Goal: Task Accomplishment & Management: Complete application form

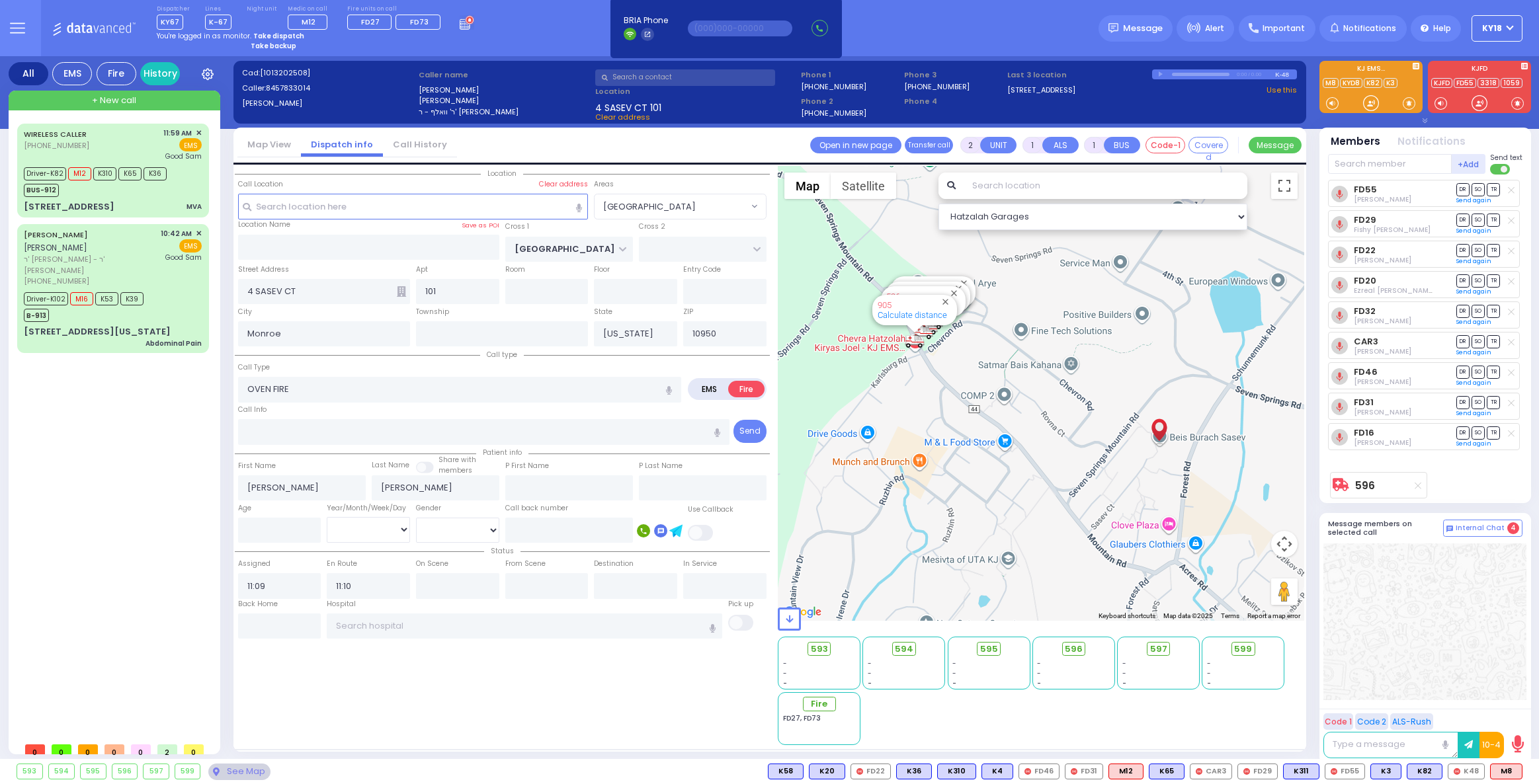
select select "[GEOGRAPHIC_DATA]"
select select
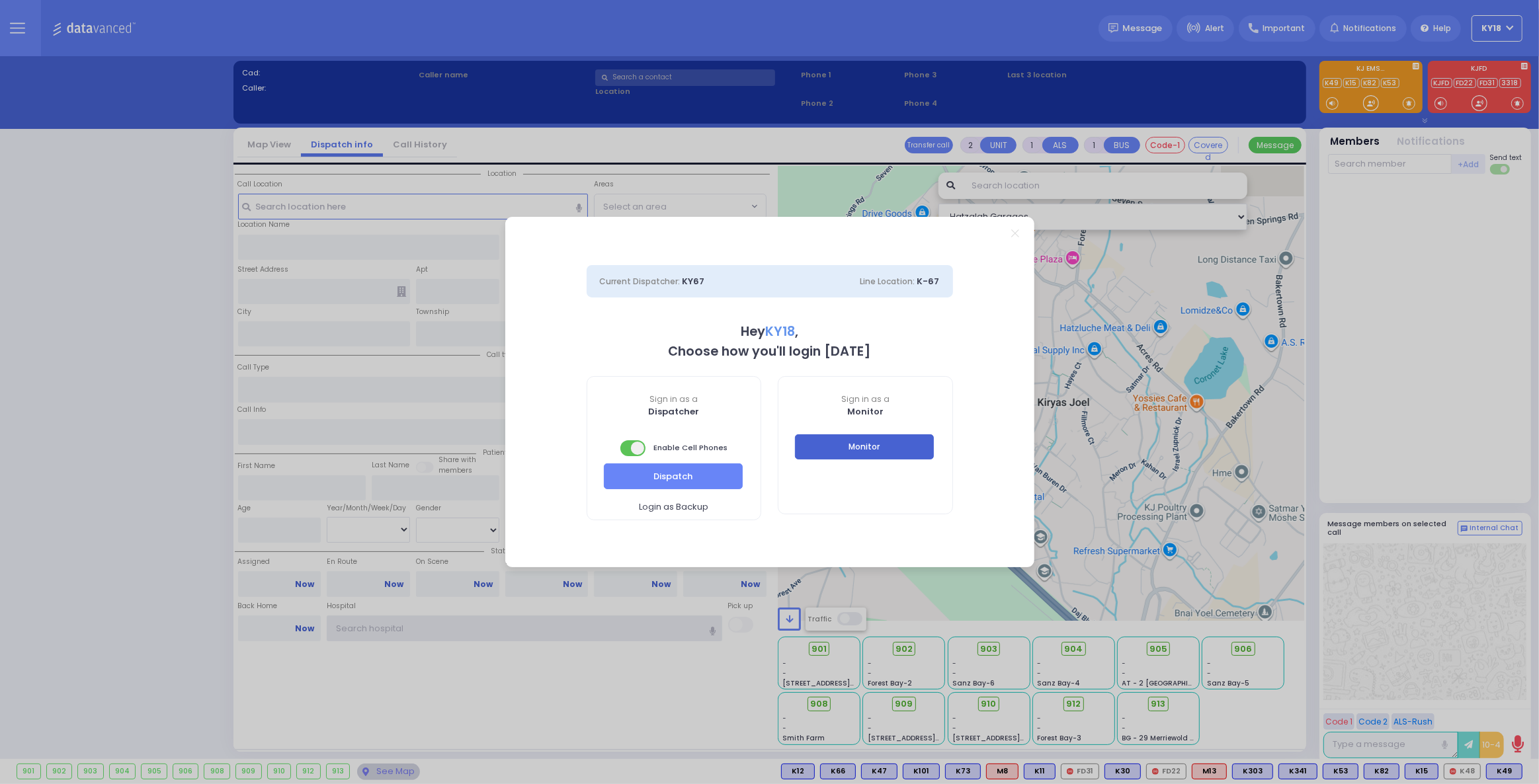
type input "ky18"
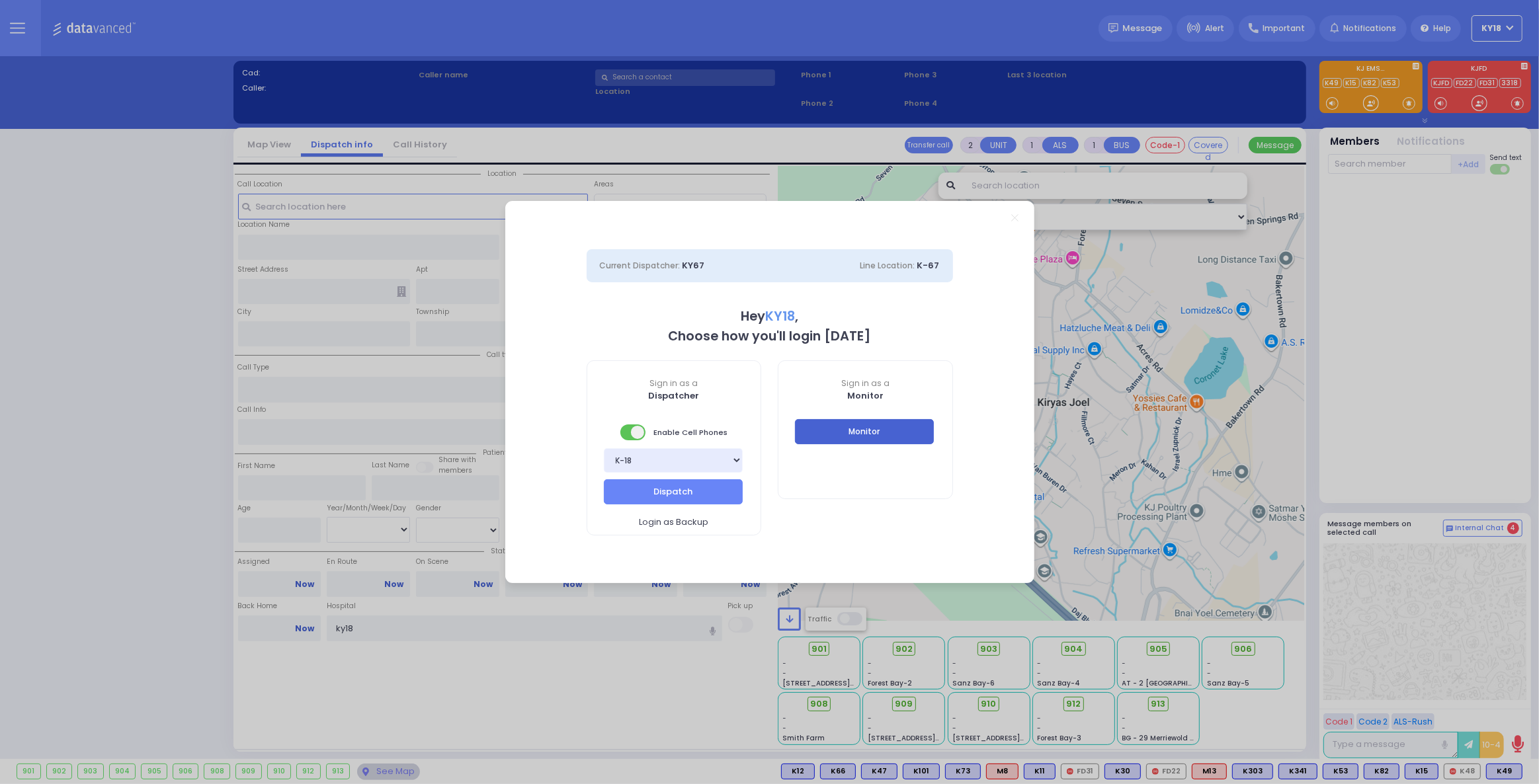
click at [835, 441] on button "Monitor" at bounding box center [864, 432] width 139 height 25
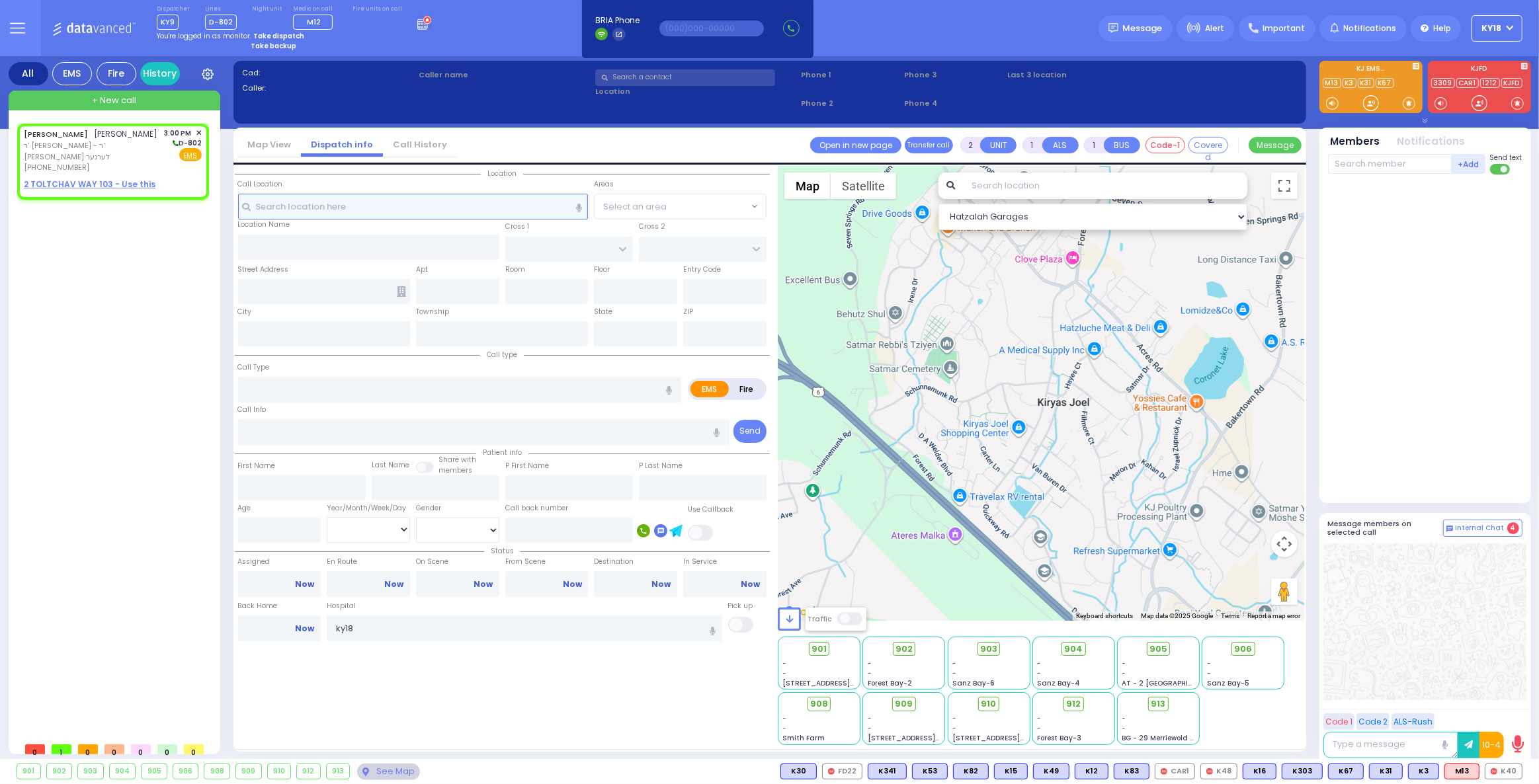
select select
radio input "true"
type input "[PERSON_NAME]"
type input "FIRTH"
select select
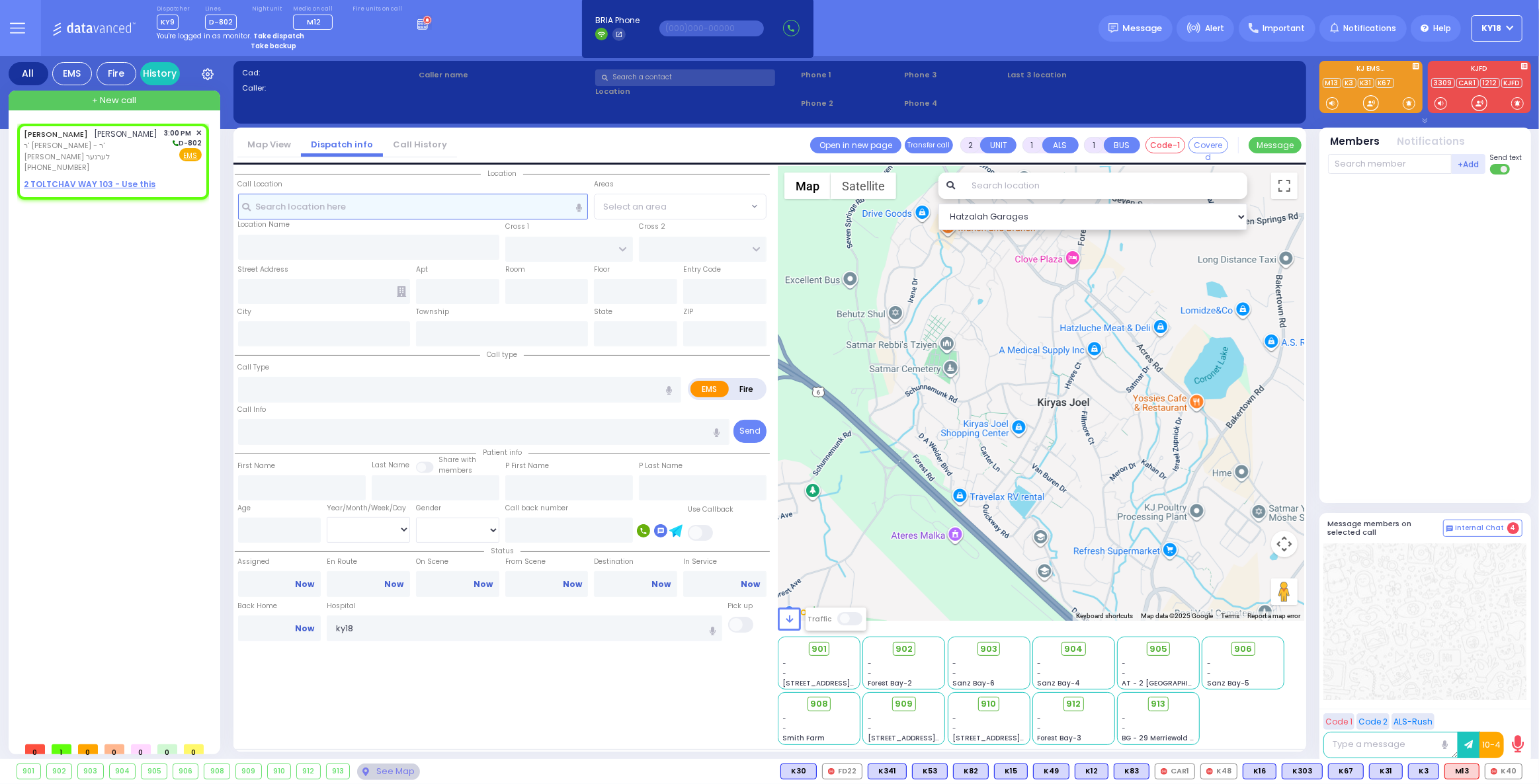
type input "15:00"
select select "Hatzalah Garages"
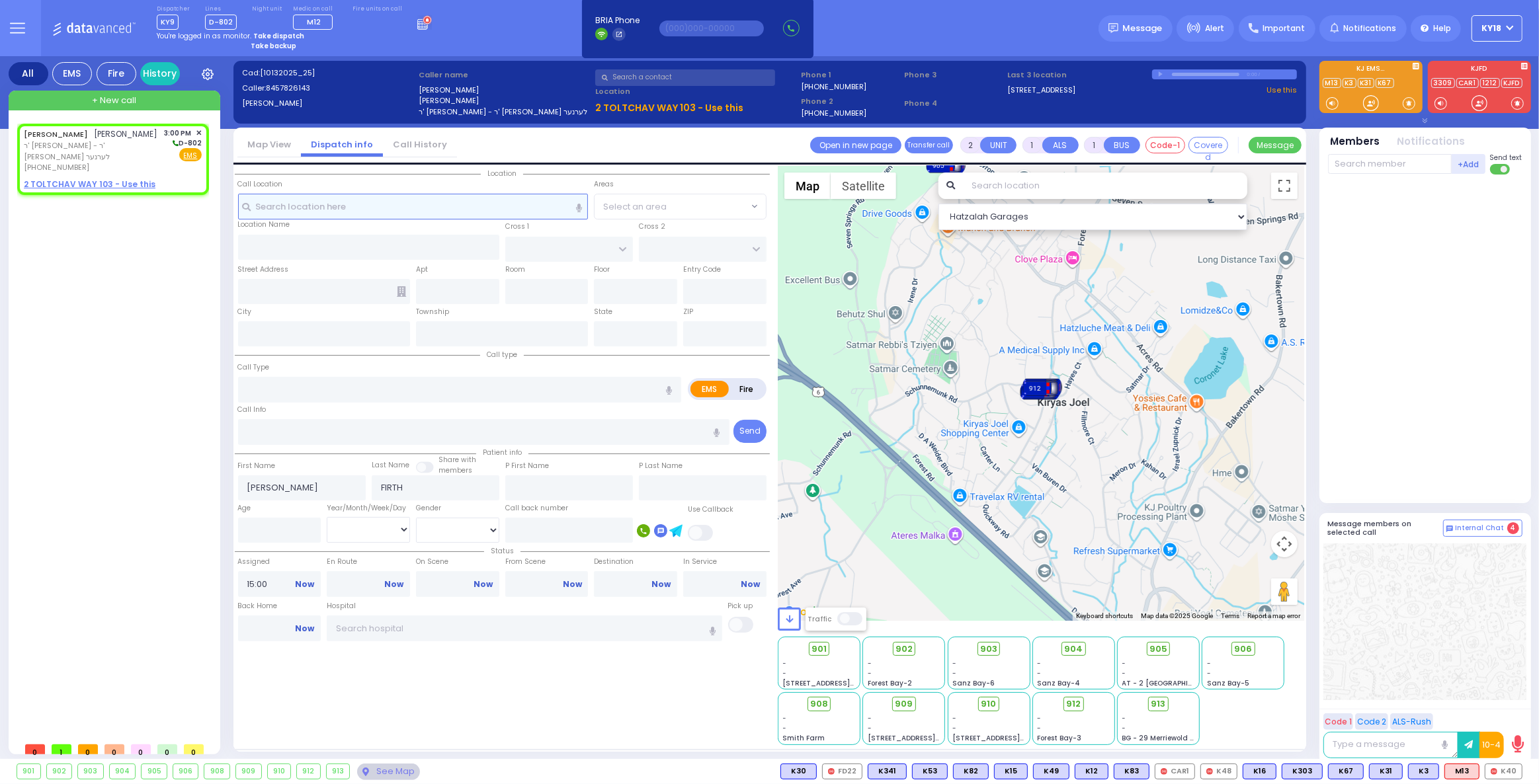
select select
radio input "true"
select select
select select "Hatzalah Garages"
select select
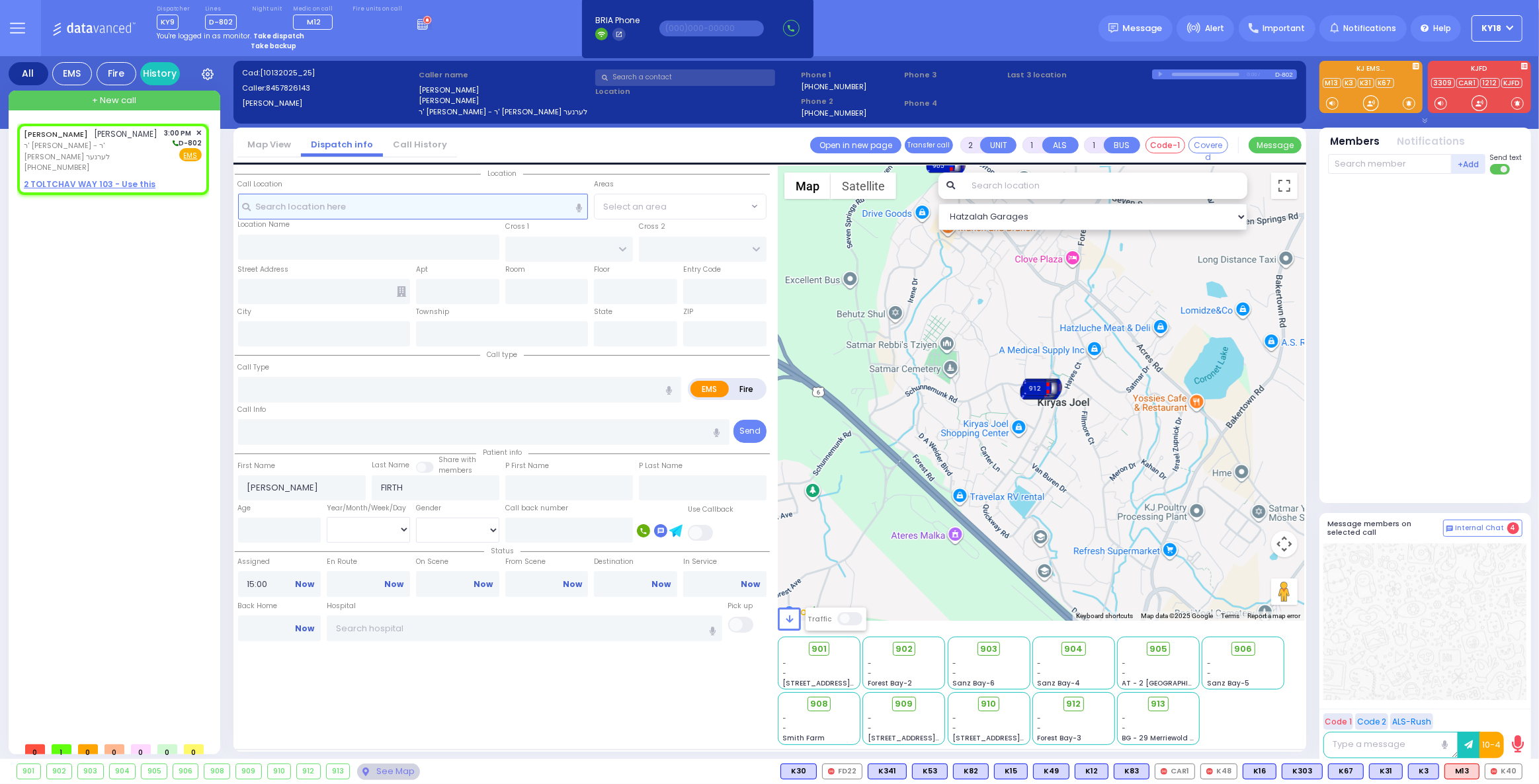
radio input "true"
select select
select select "Hatzalah Garages"
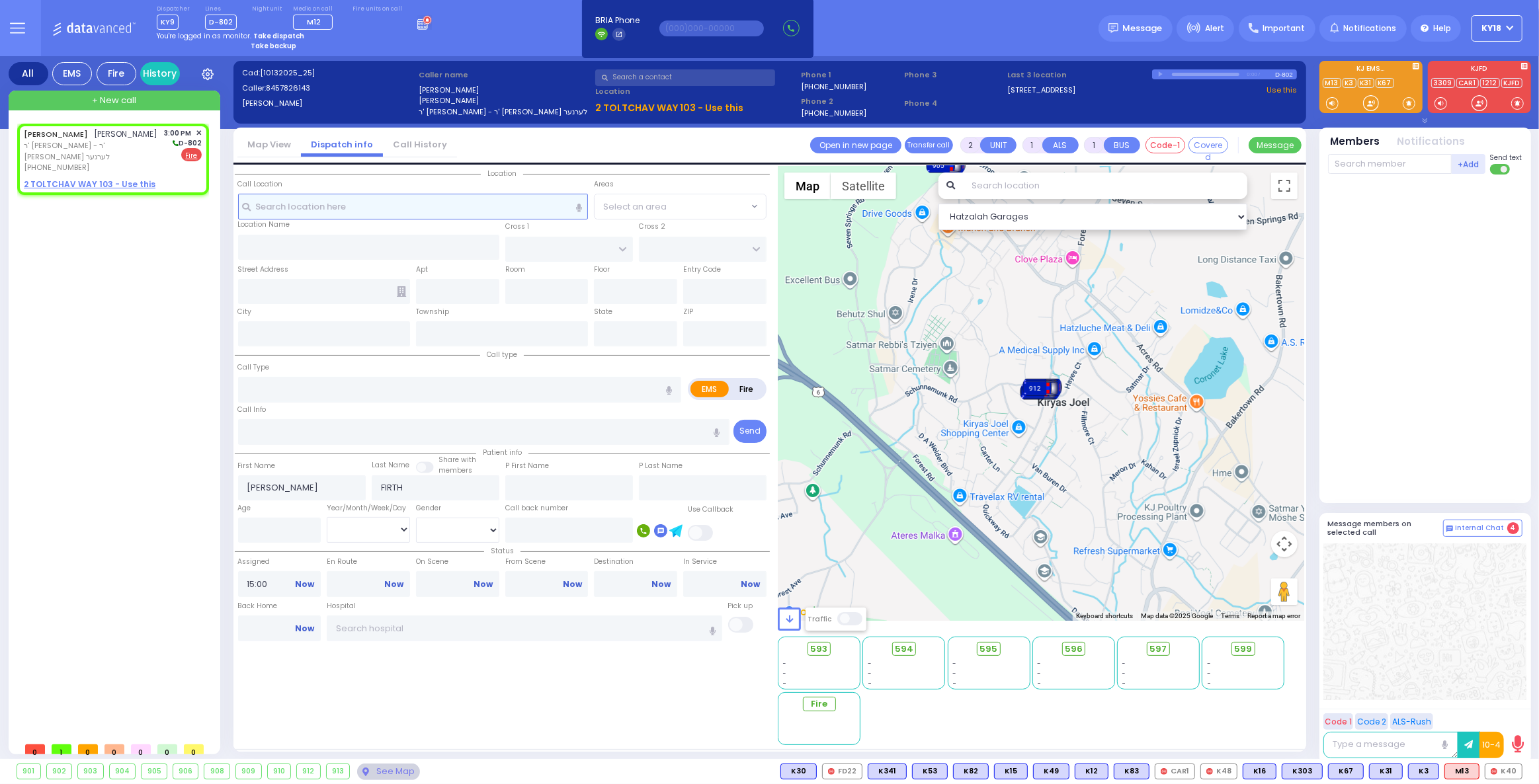
select select
radio input "false"
radio input "true"
select select
select select "Hatzalah Garages"
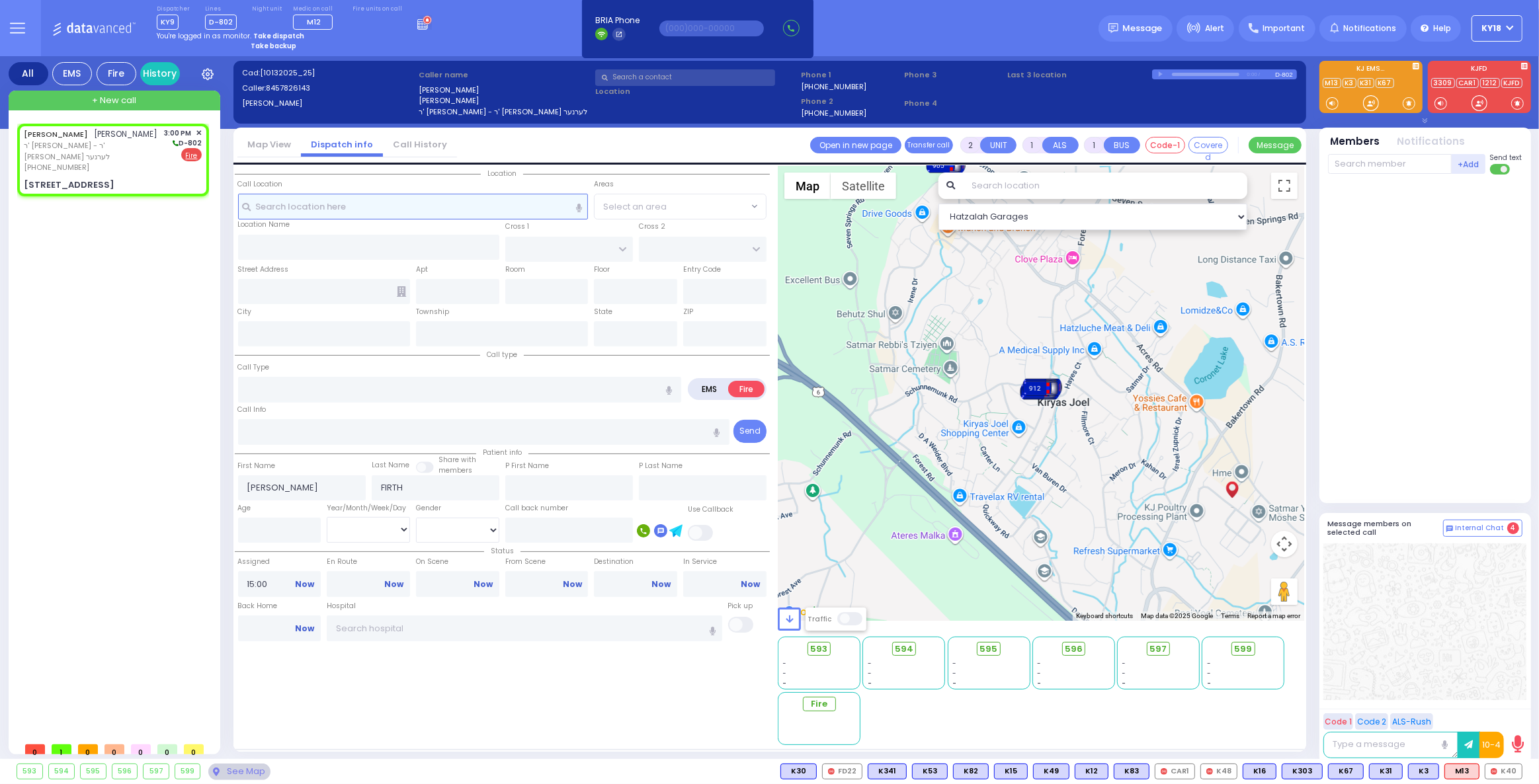
type input "[GEOGRAPHIC_DATA]"
type input "TOLTCHAV WAY"
type input "2 TOLTCHAV WAY"
type input "103"
type input "Monroe"
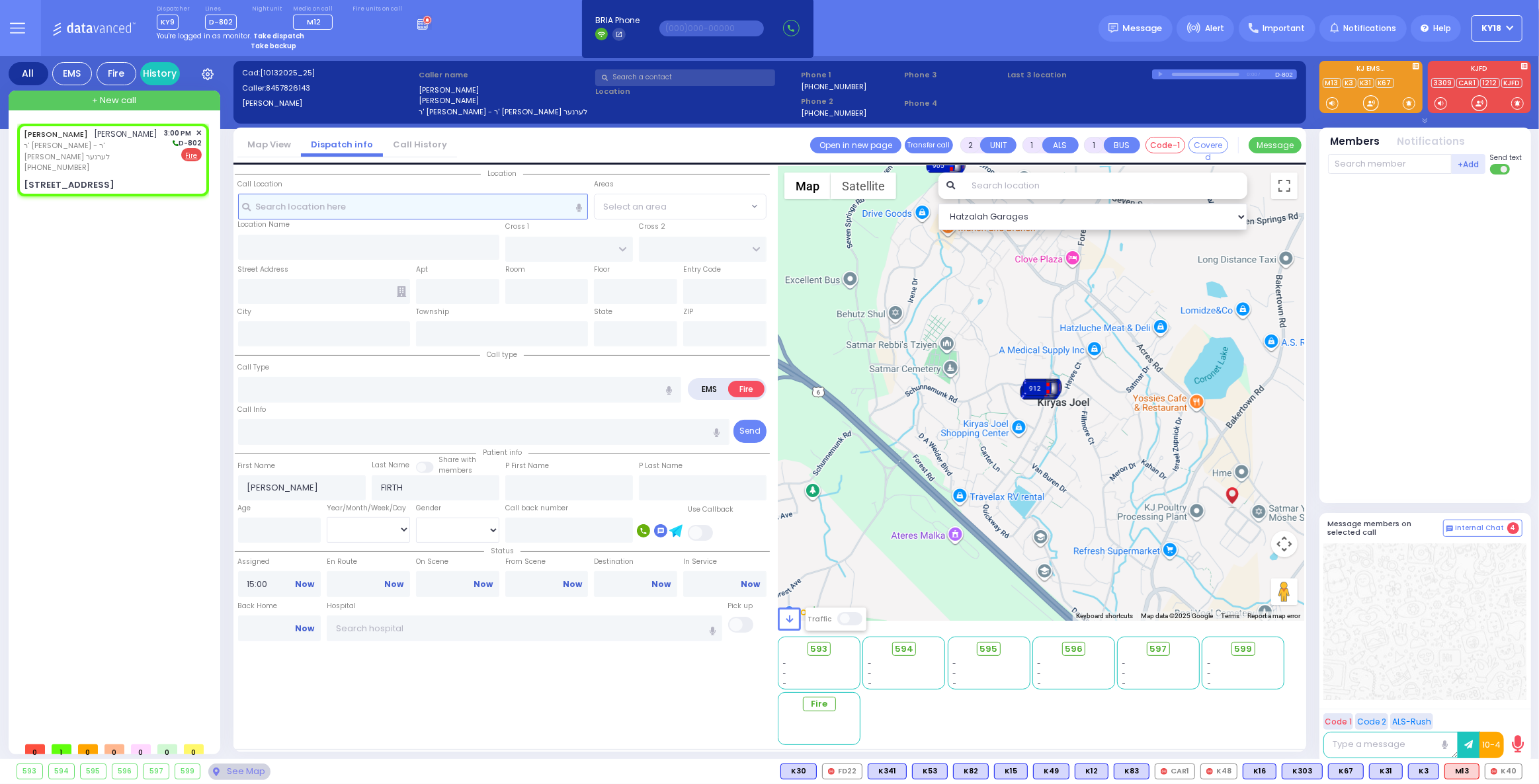
type input "[US_STATE]"
type input "10950"
select select "BEIRECH MOSHE"
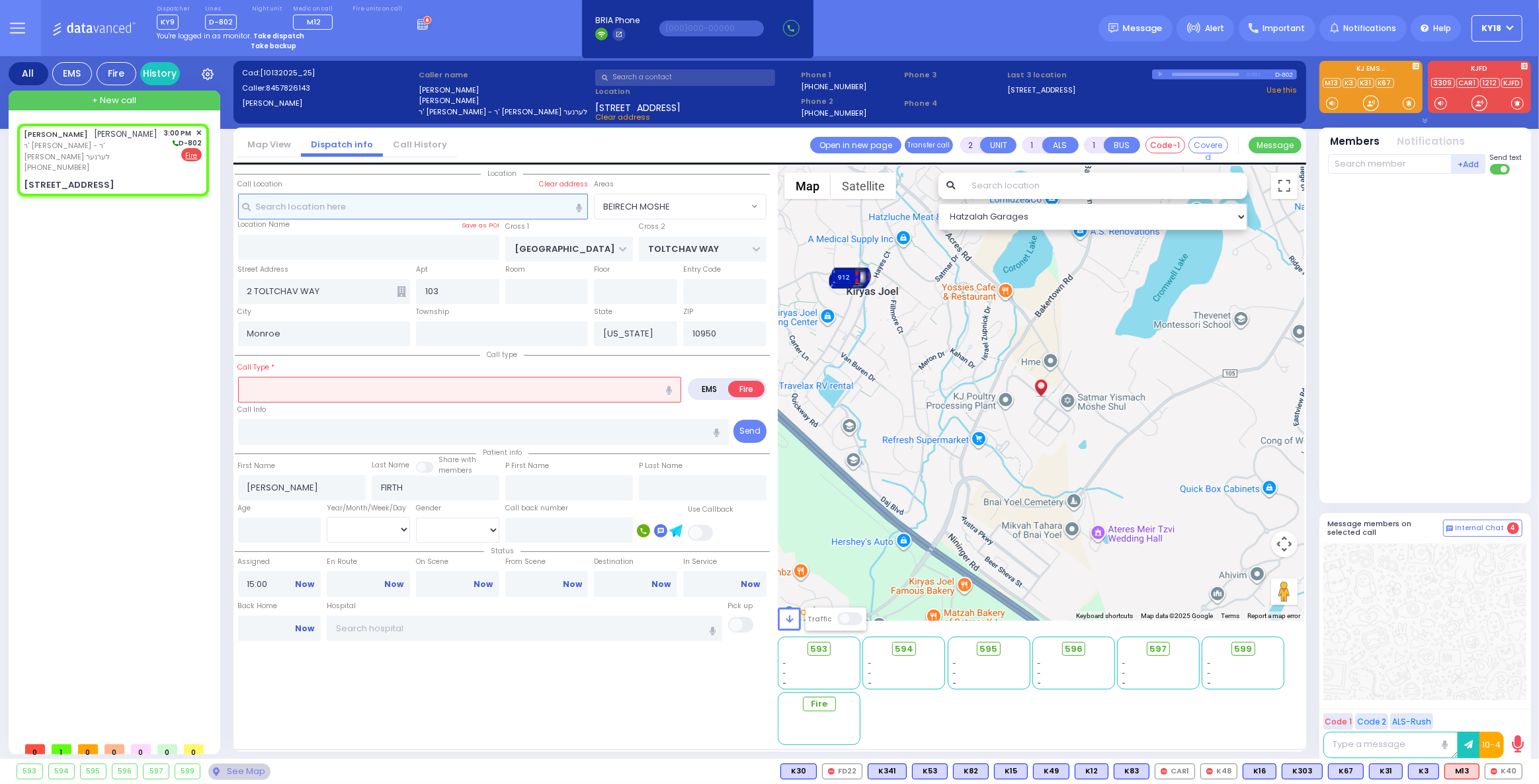
type input "3"
select select
type input "a"
radio input "true"
select select
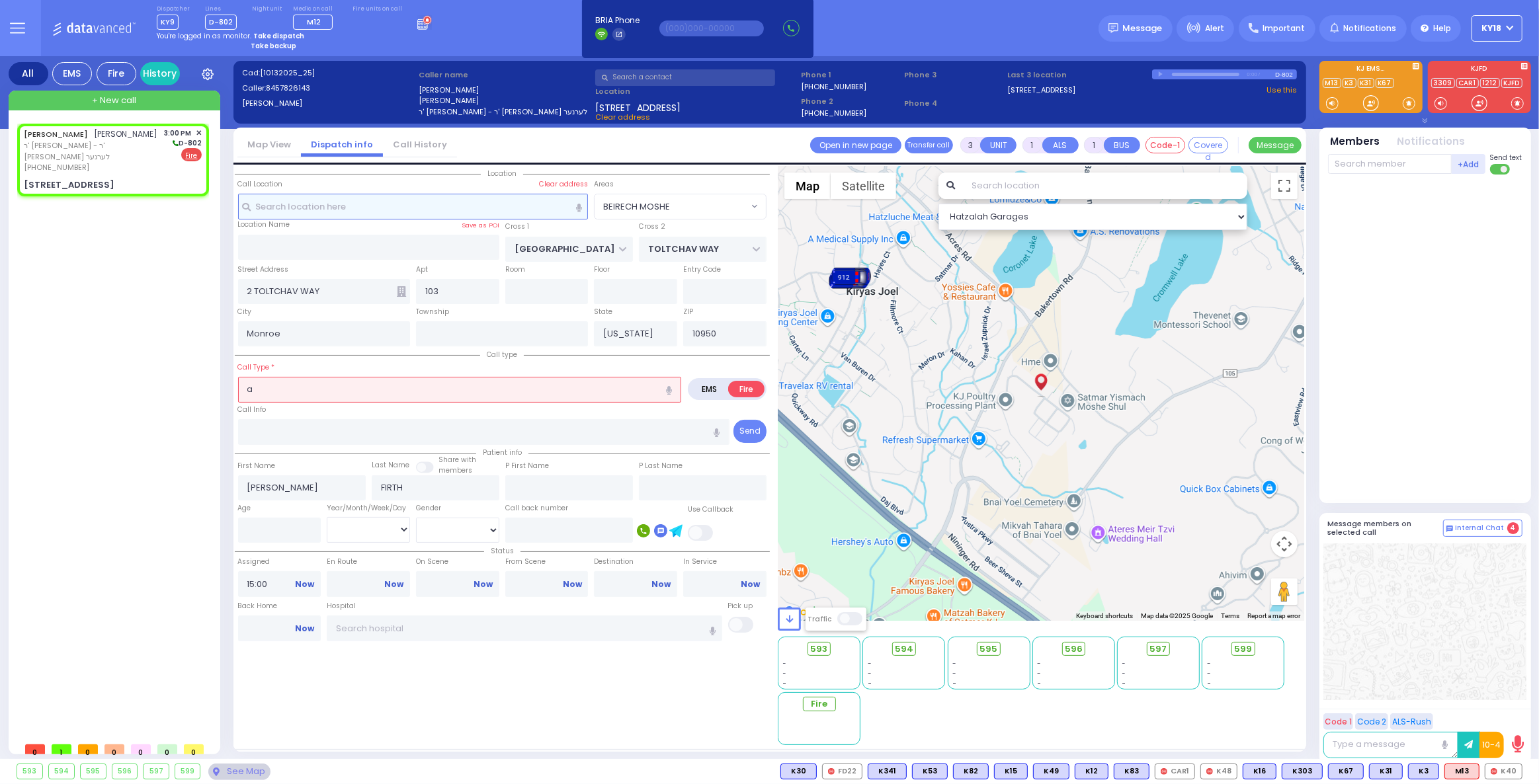
select select "Hatzalah Garages"
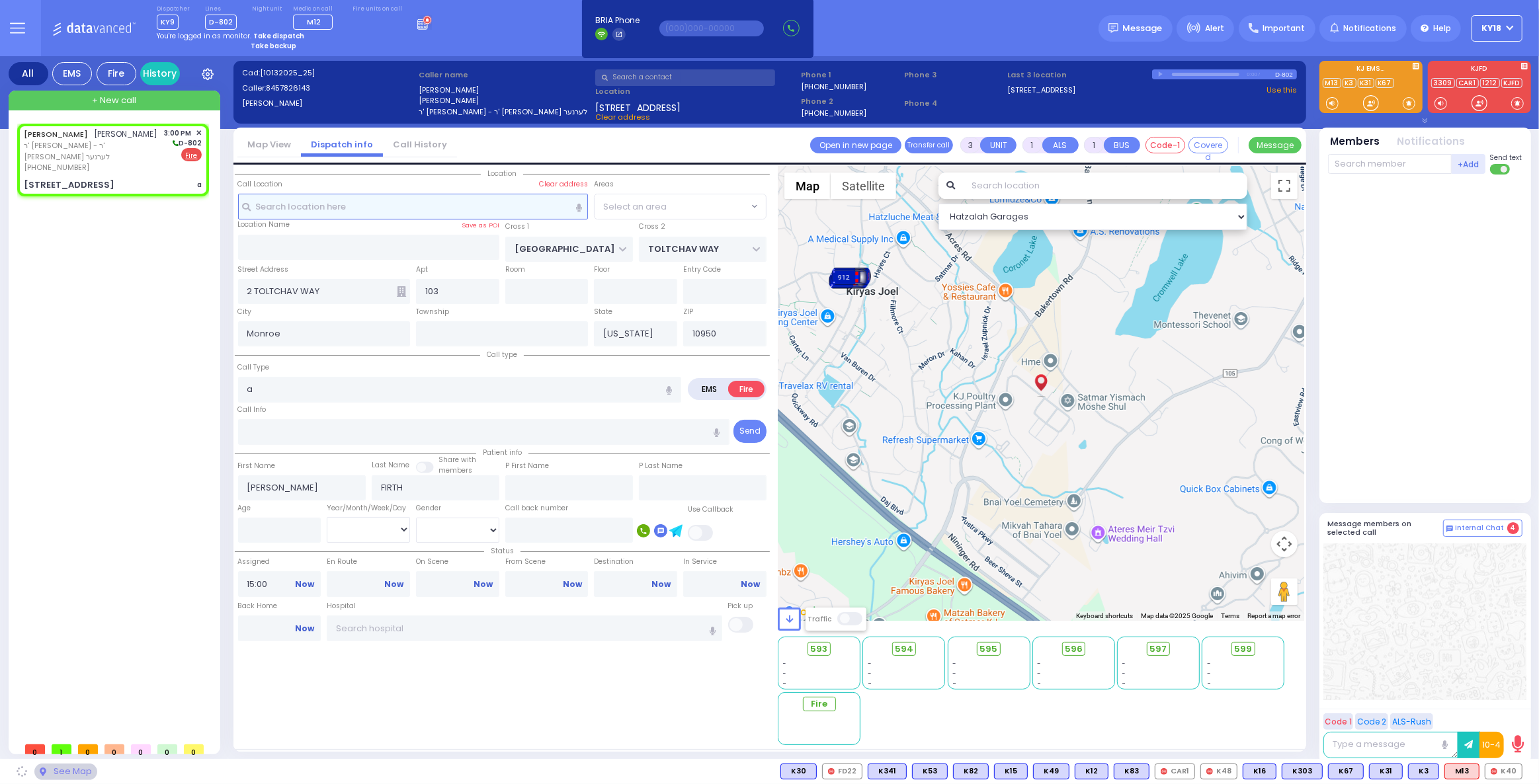
select select "BEIRECH MOSHE"
select select
radio input "true"
select select
select select "Hatzalah Garages"
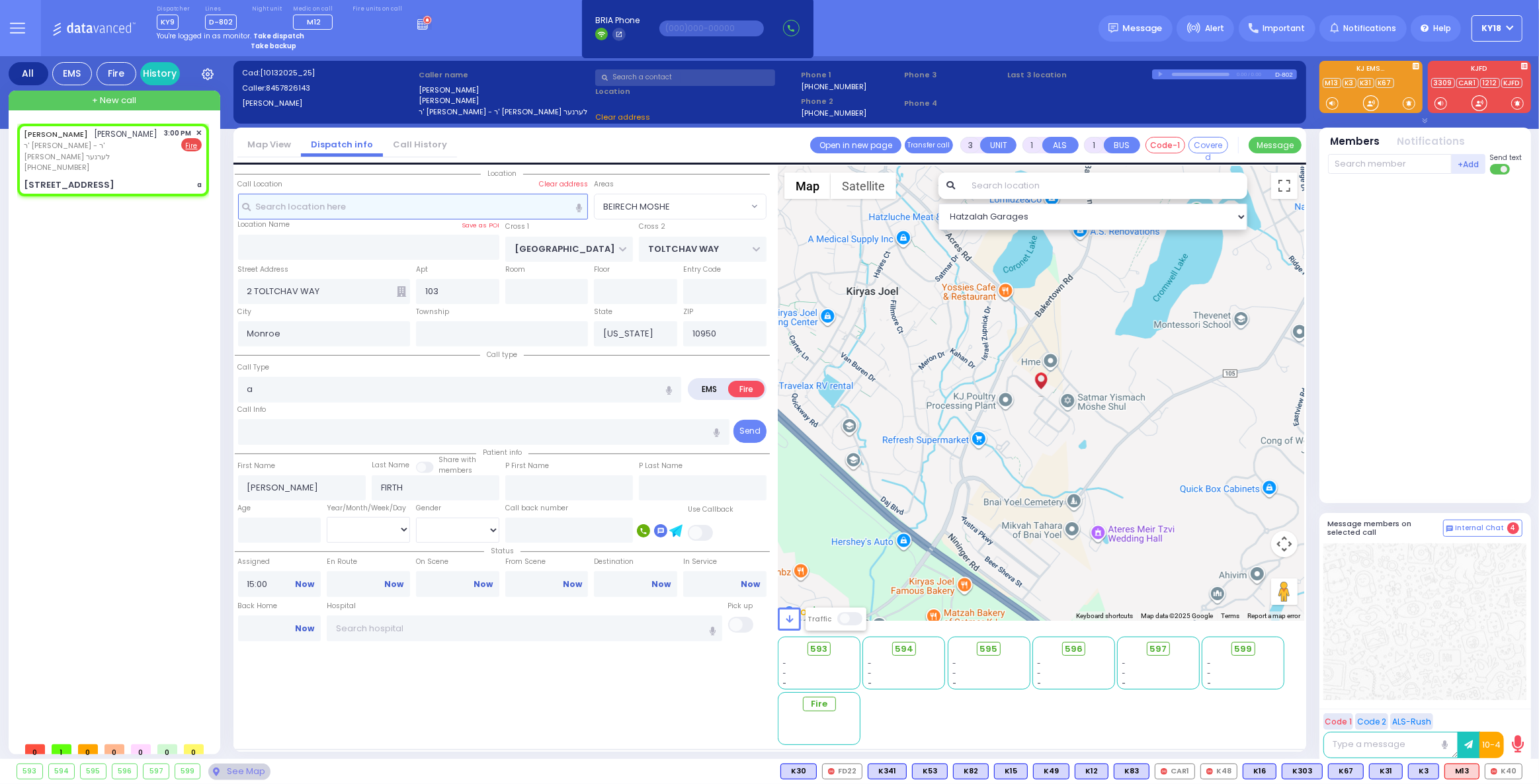
select select "BEIRECH MOSHE"
select select
type input "AUTOMATIC FIRE ALARM"
radio input "true"
select select
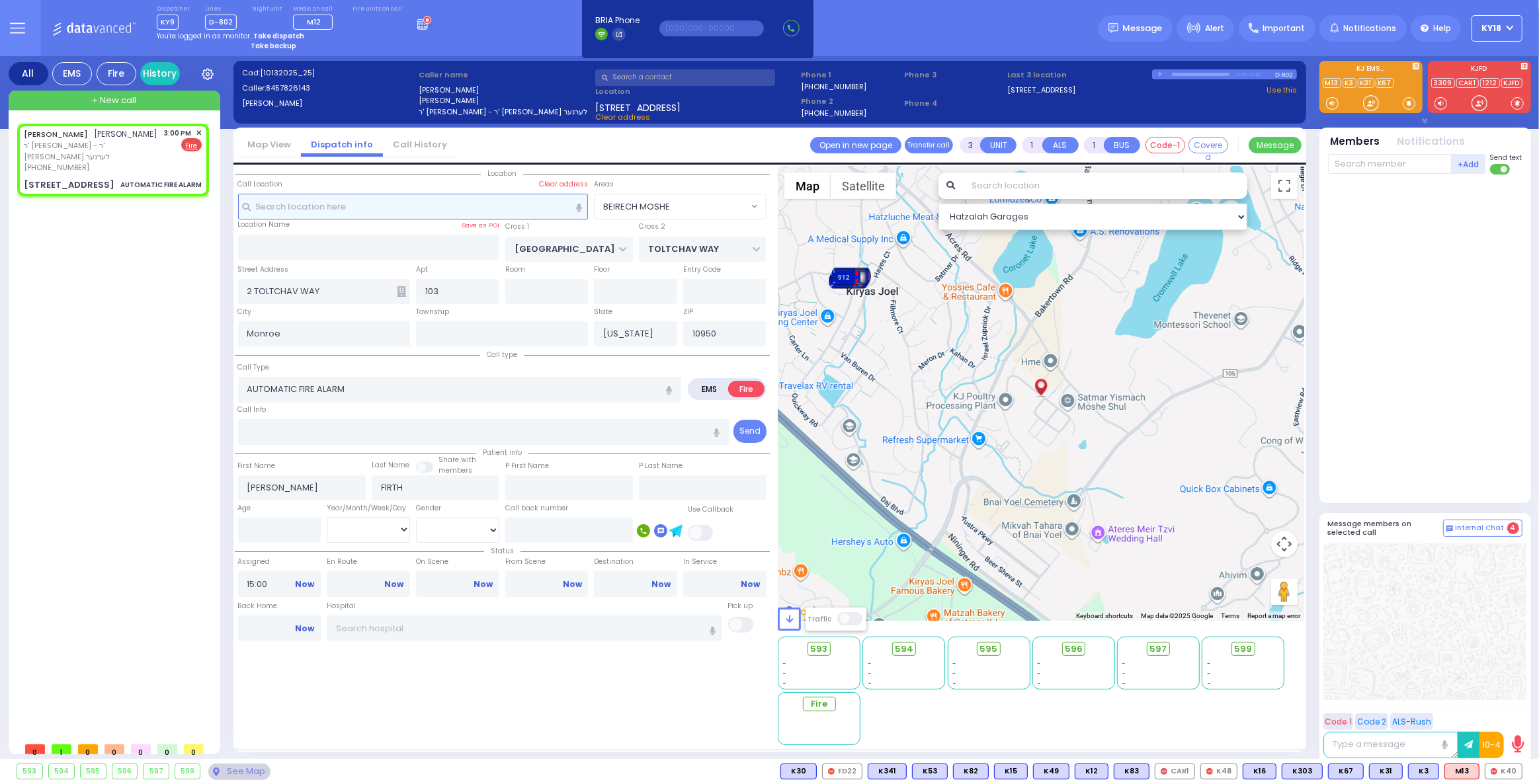
select select "Hatzalah Garages"
select select "BEIRECH MOSHE"
select select
radio input "true"
select select
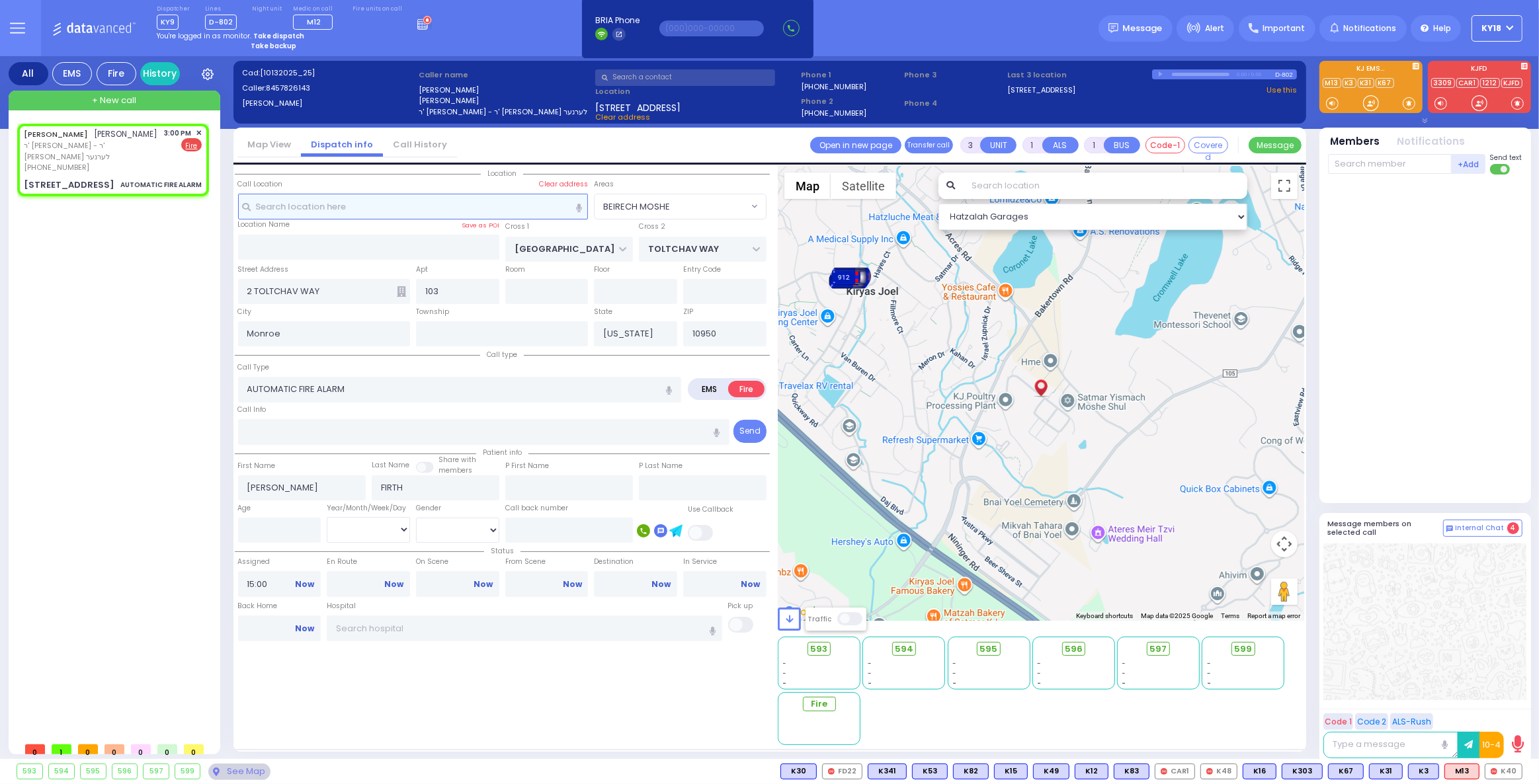
select select "Hatzalah Garages"
select select "BEIRECH MOSHE"
select select
radio input "true"
select select
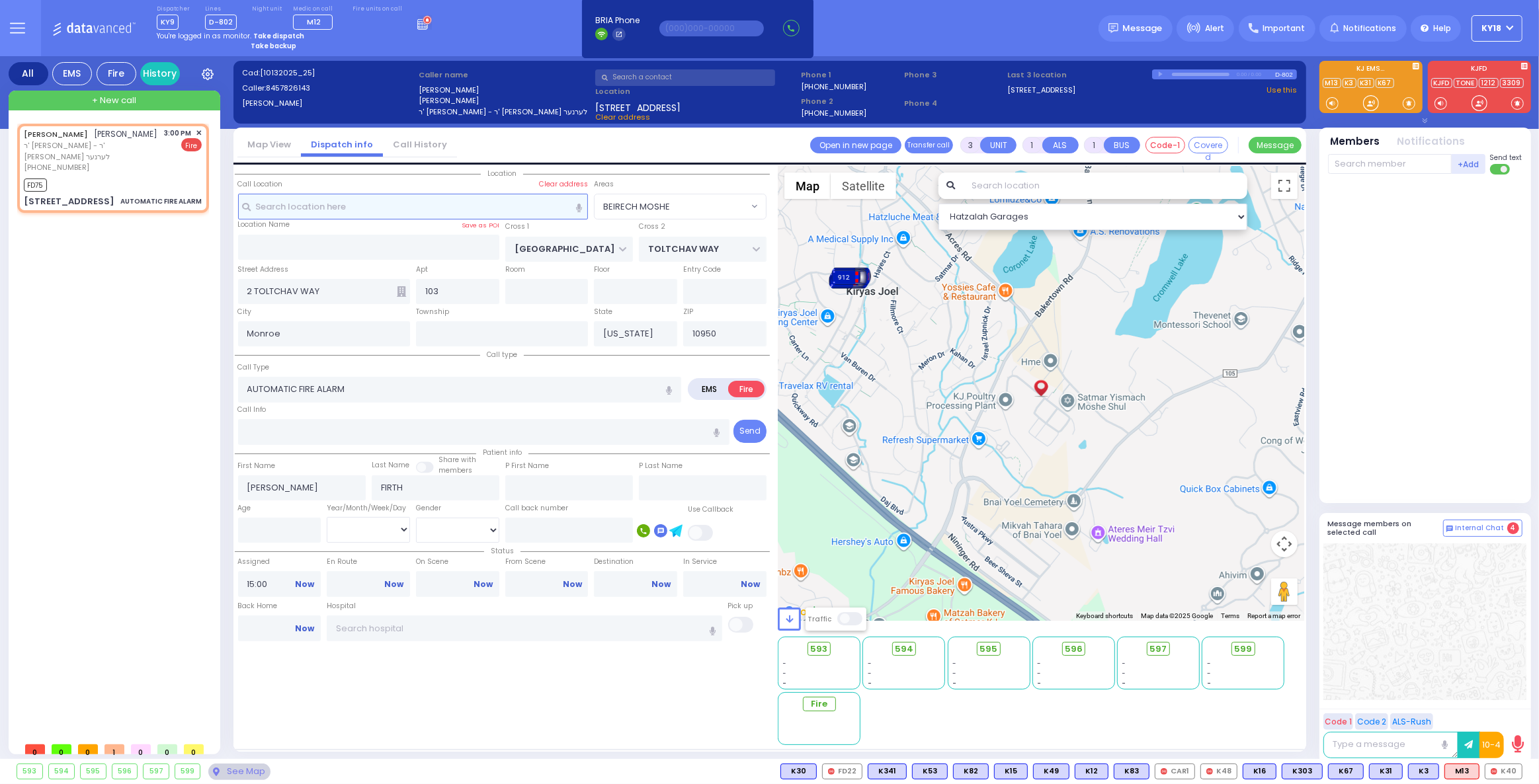
type input "15:01"
select select "Hatzalah Garages"
select select "BEIRECH MOSHE"
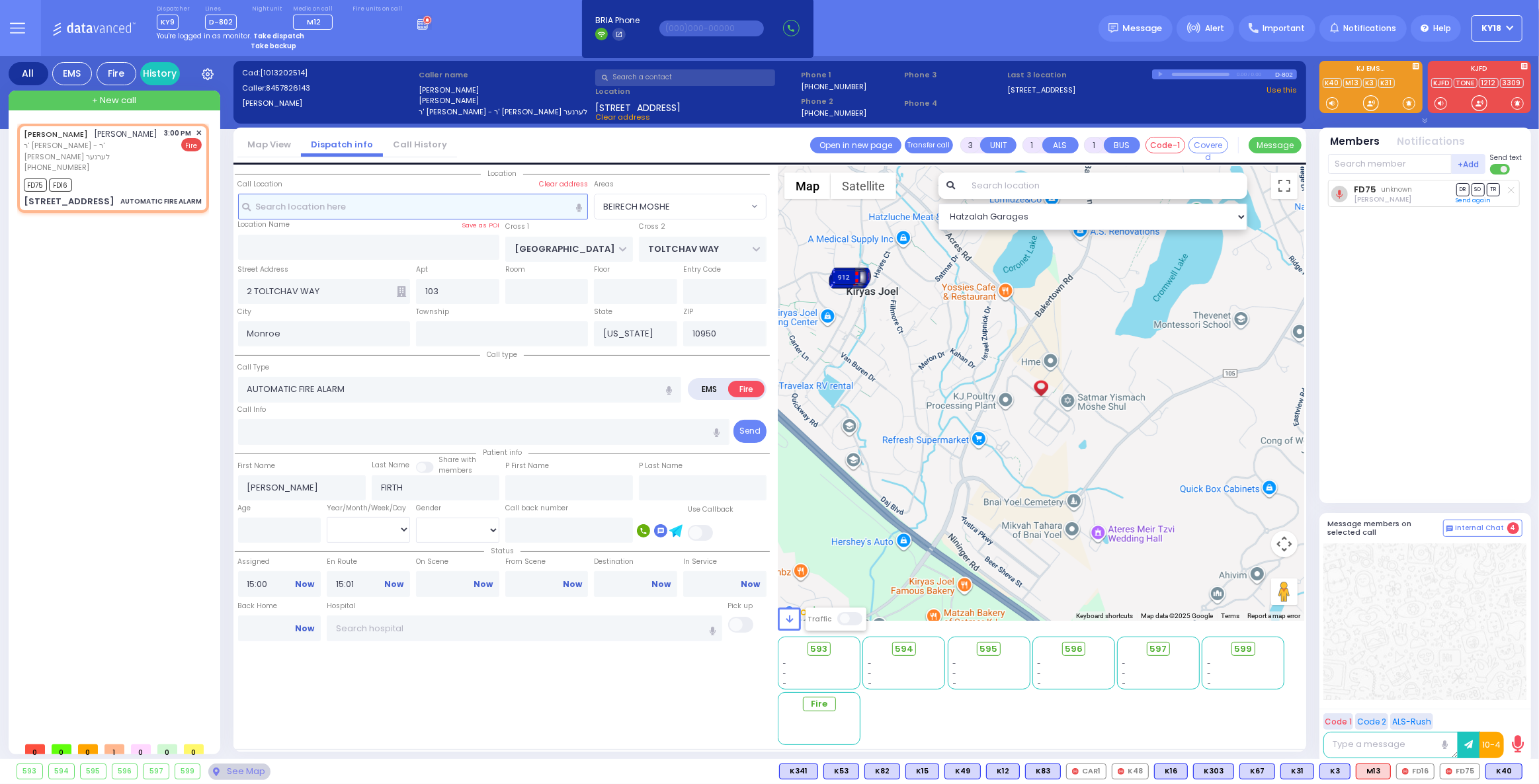
select select
radio input "true"
select select
select select "Hatzalah Garages"
select select "BEIRECH MOSHE"
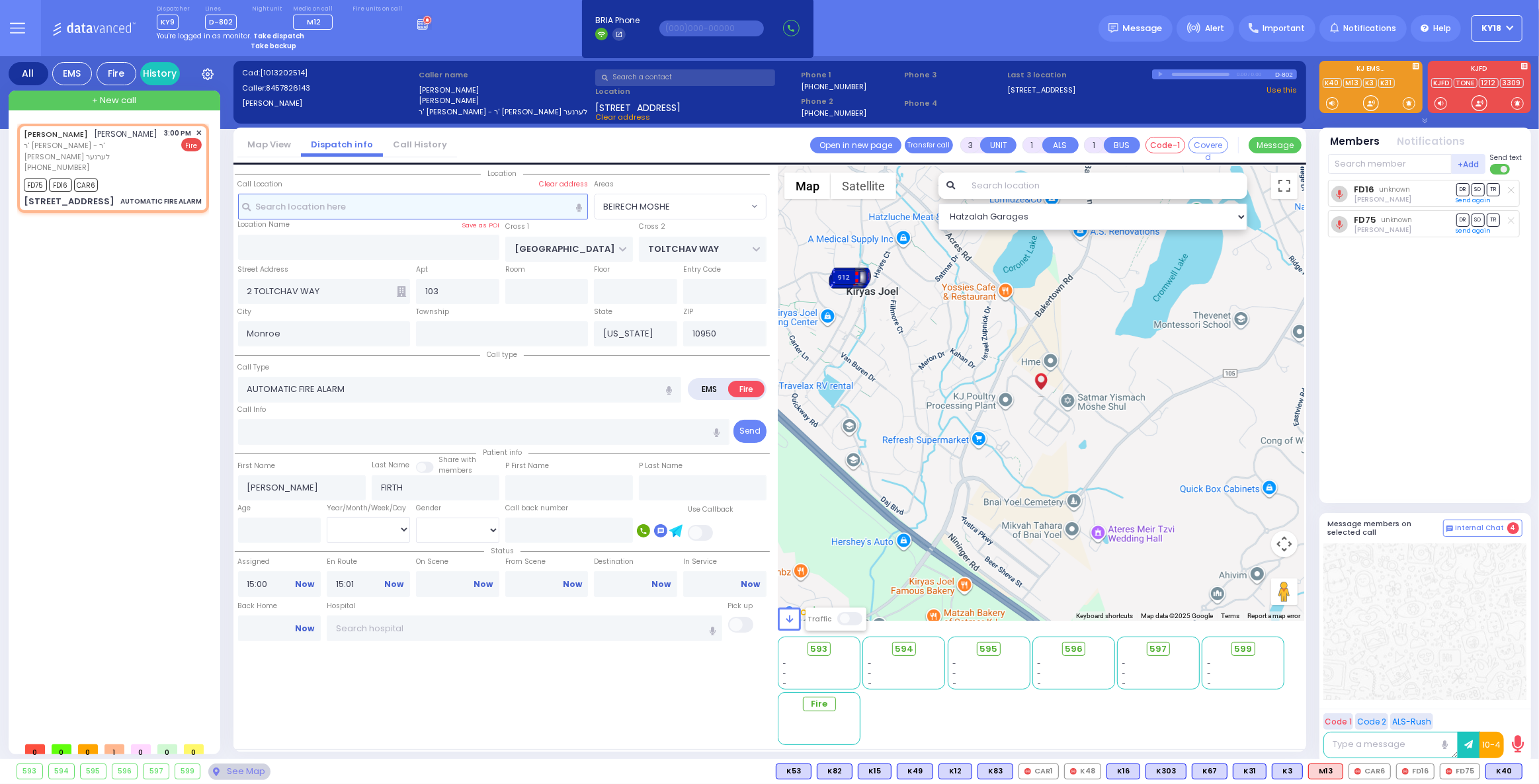
select select
radio input "true"
select select
select select "Hatzalah Garages"
select select "BEIRECH MOSHE"
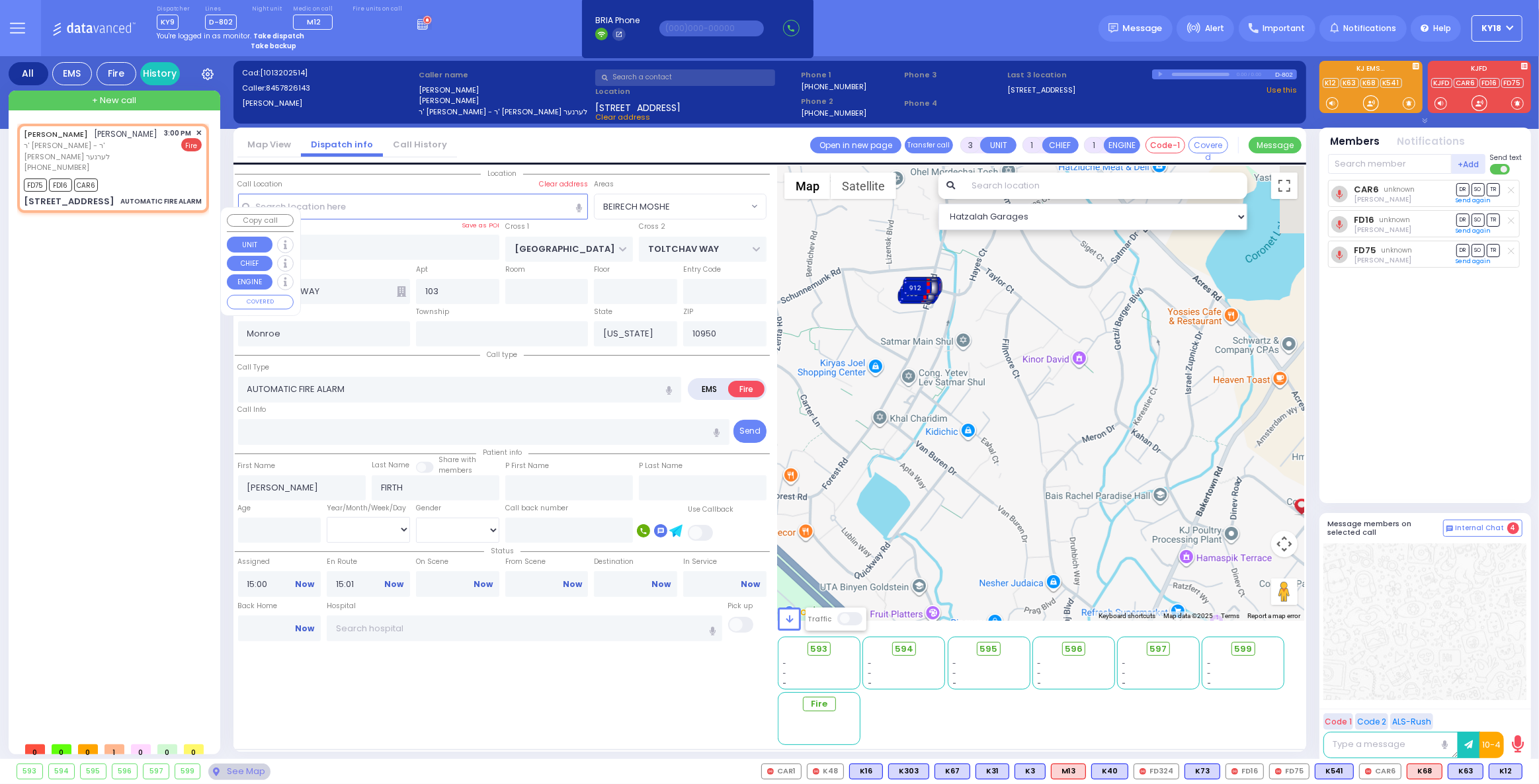
drag, startPoint x: 848, startPoint y: 325, endPoint x: 1071, endPoint y: 519, distance: 295.6
click at [1071, 519] on div "To activate drag with keyboard, press Alt + Enter. Once in keyboard drag state,…" at bounding box center [1040, 394] width 526 height 455
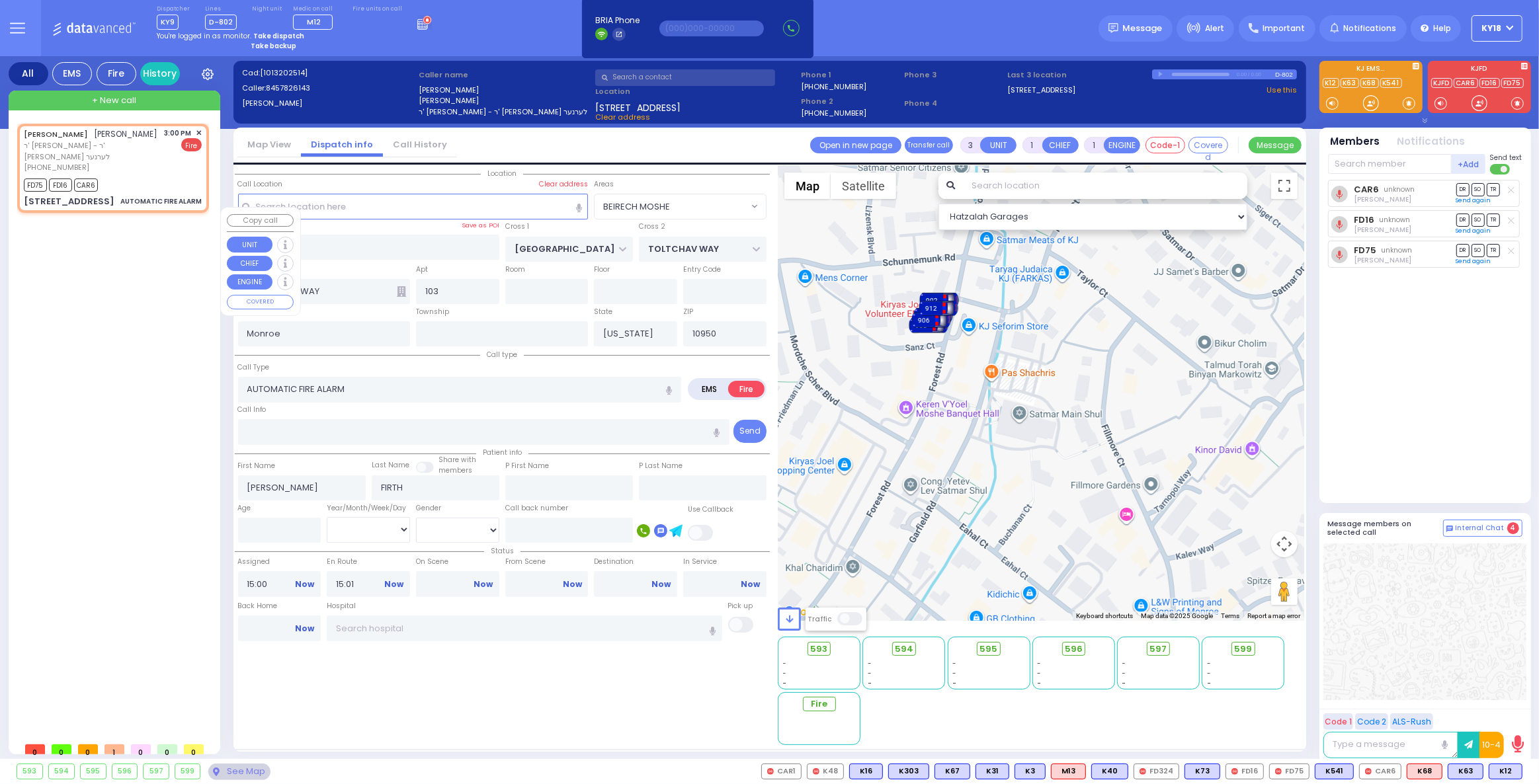
drag, startPoint x: 994, startPoint y: 396, endPoint x: 998, endPoint y: 425, distance: 29.3
click at [998, 425] on div "To activate drag with keyboard, press Alt + Enter. Once in keyboard drag state,…" at bounding box center [1040, 394] width 526 height 455
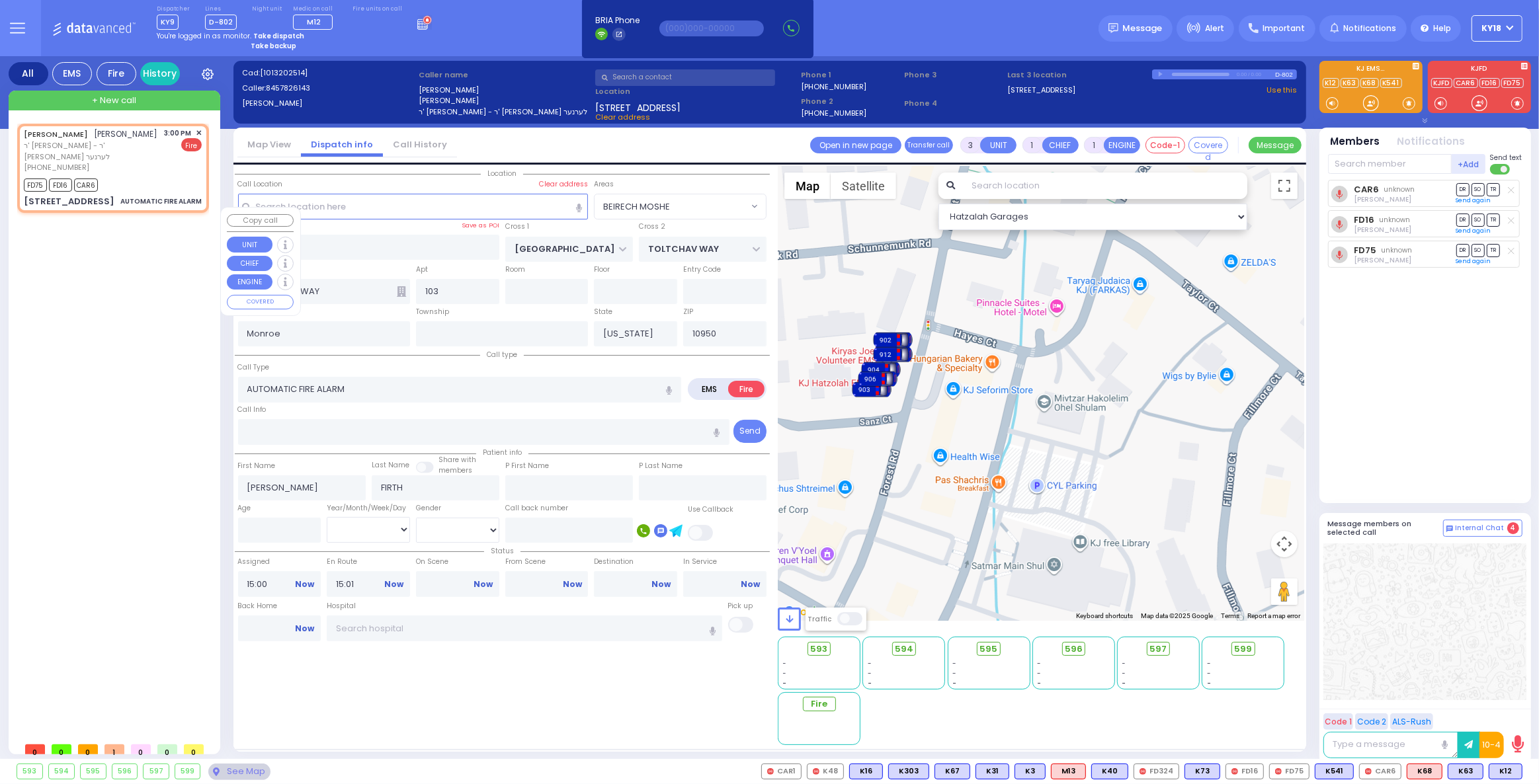
drag, startPoint x: 917, startPoint y: 285, endPoint x: 932, endPoint y: 430, distance: 145.8
click at [929, 423] on div "To activate drag with keyboard, press Alt + Enter. Once in keyboard drag state,…" at bounding box center [1040, 394] width 526 height 455
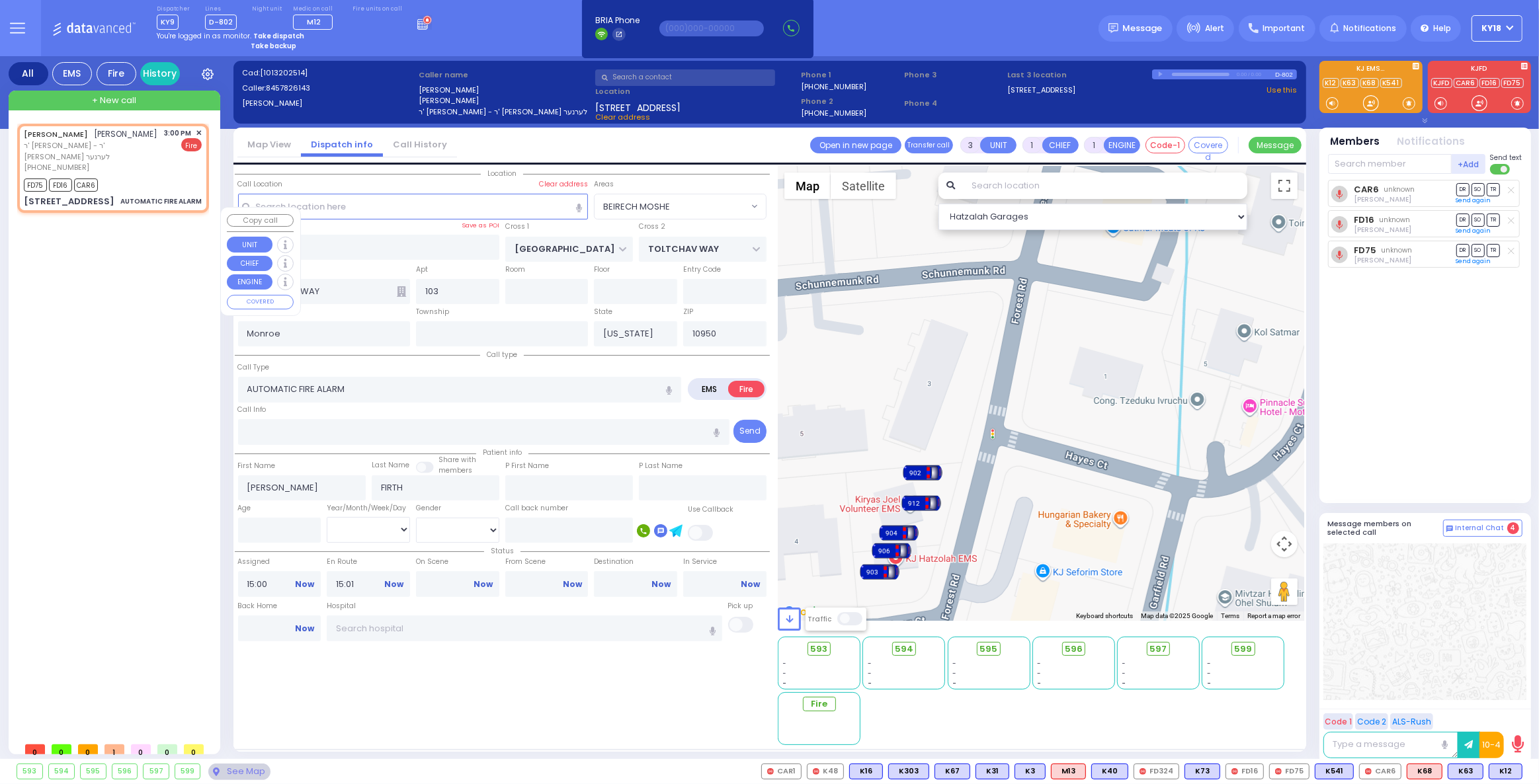
drag, startPoint x: 924, startPoint y: 506, endPoint x: 945, endPoint y: 445, distance: 64.5
click at [945, 445] on div "To activate drag with keyboard, press Alt + Enter. Once in keyboard drag state,…" at bounding box center [1040, 394] width 526 height 455
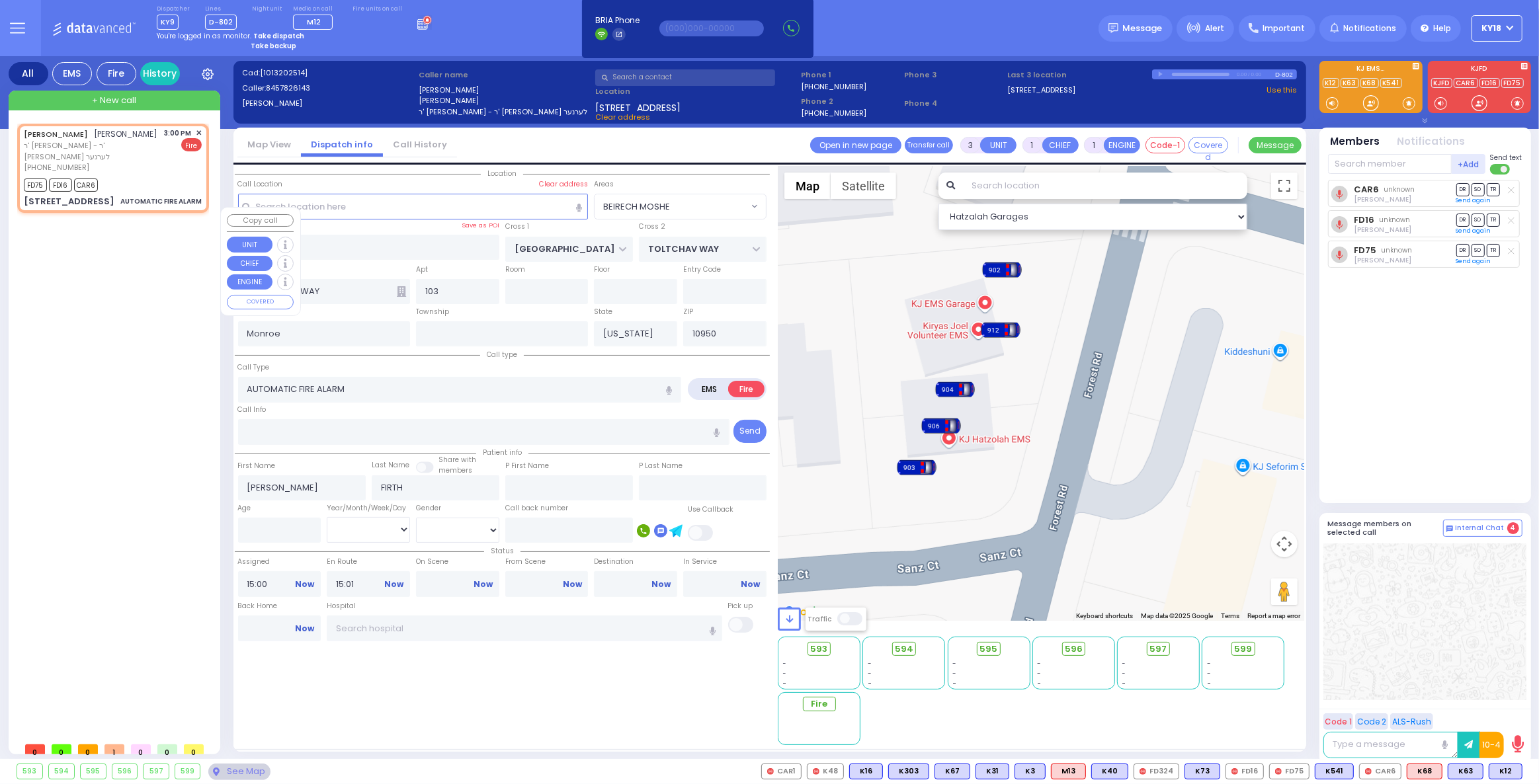
drag, startPoint x: 912, startPoint y: 517, endPoint x: 1018, endPoint y: 315, distance: 228.1
click at [1018, 315] on div "To activate drag with keyboard, press Alt + Enter. Once in keyboard drag state,…" at bounding box center [1040, 394] width 526 height 455
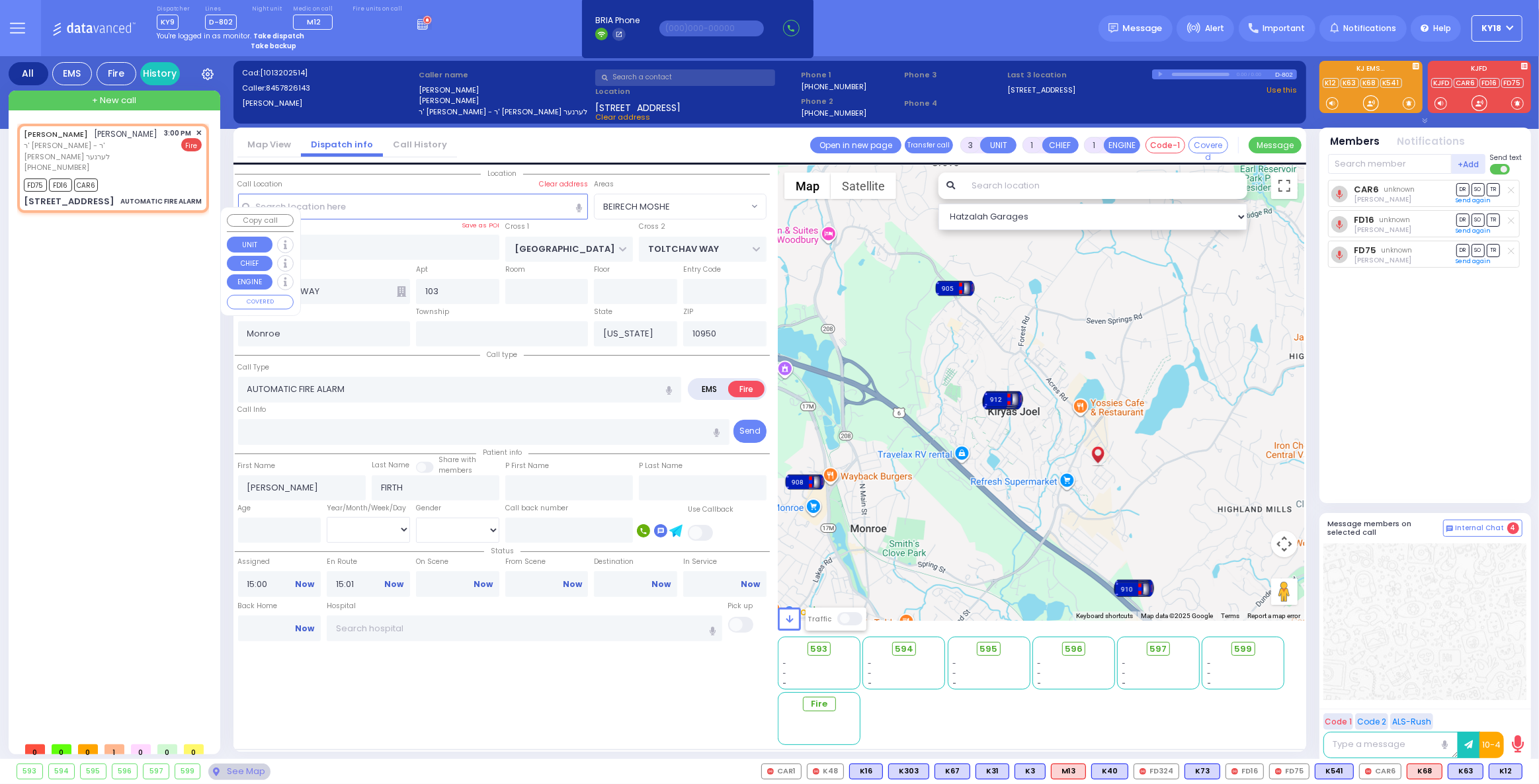
drag, startPoint x: 1054, startPoint y: 386, endPoint x: 1058, endPoint y: 456, distance: 70.1
click at [1058, 456] on div "To activate drag with keyboard, press Alt + Enter. Once in keyboard drag state,…" at bounding box center [1040, 394] width 526 height 455
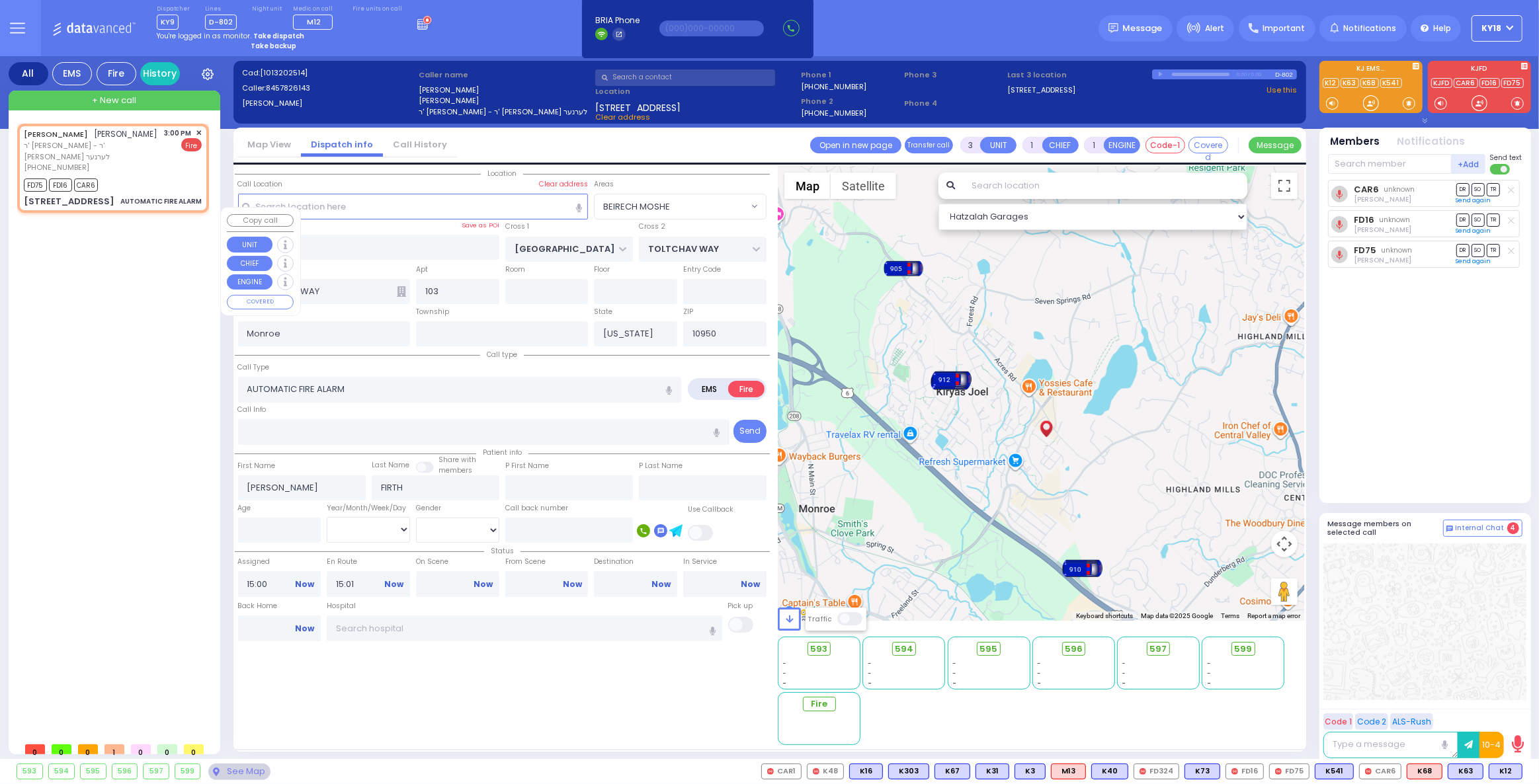
drag, startPoint x: 907, startPoint y: 399, endPoint x: 924, endPoint y: 403, distance: 17.5
click at [924, 403] on div "To activate drag with keyboard, press Alt + Enter. Once in keyboard drag state,…" at bounding box center [1040, 394] width 526 height 455
click at [856, 621] on span at bounding box center [851, 619] width 27 height 13
click at [176, 619] on input "checkbox" at bounding box center [176, 619] width 0 height 0
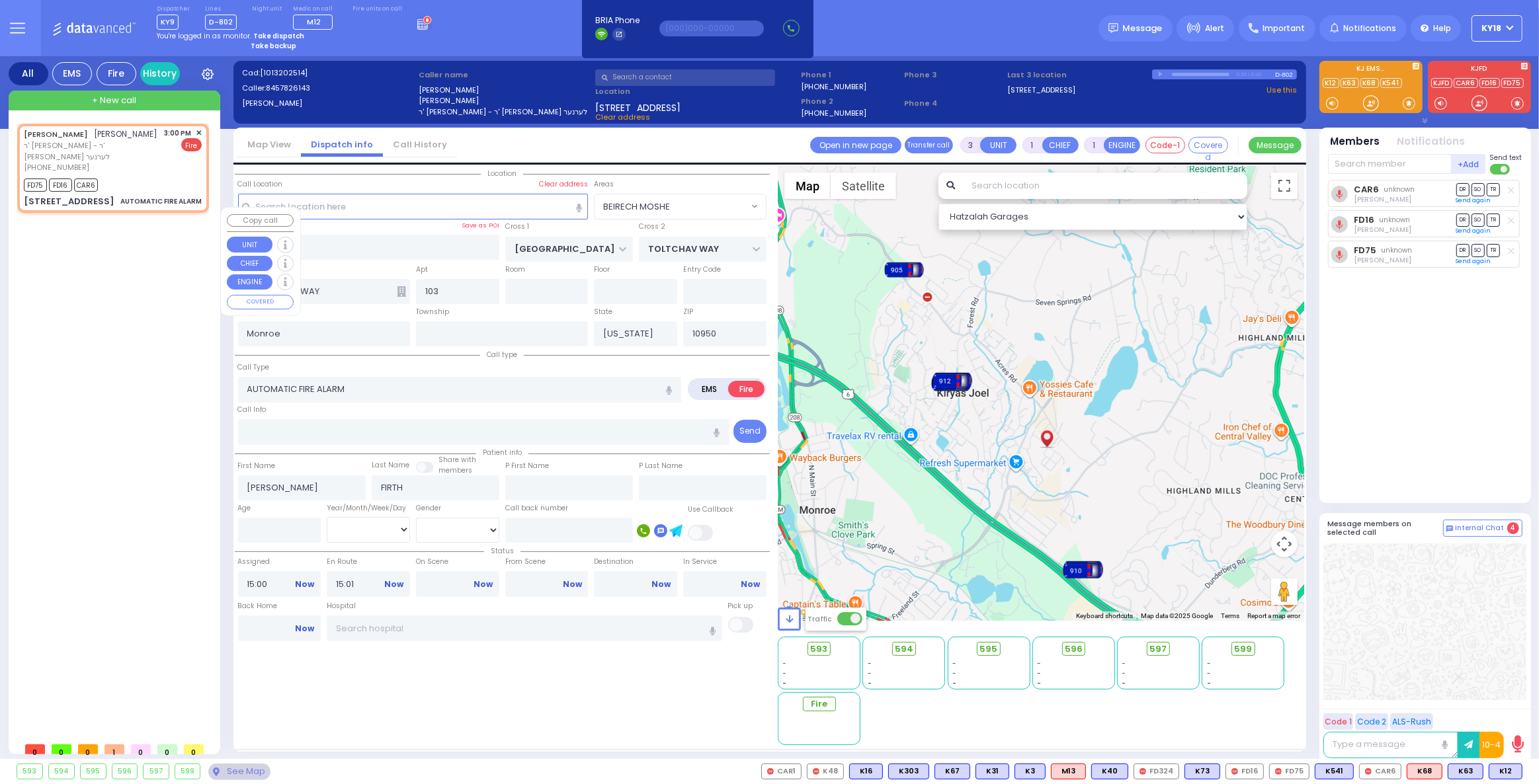
click at [841, 619] on span at bounding box center [851, 619] width 27 height 13
click at [176, 619] on input "checkbox" at bounding box center [176, 619] width 0 height 0
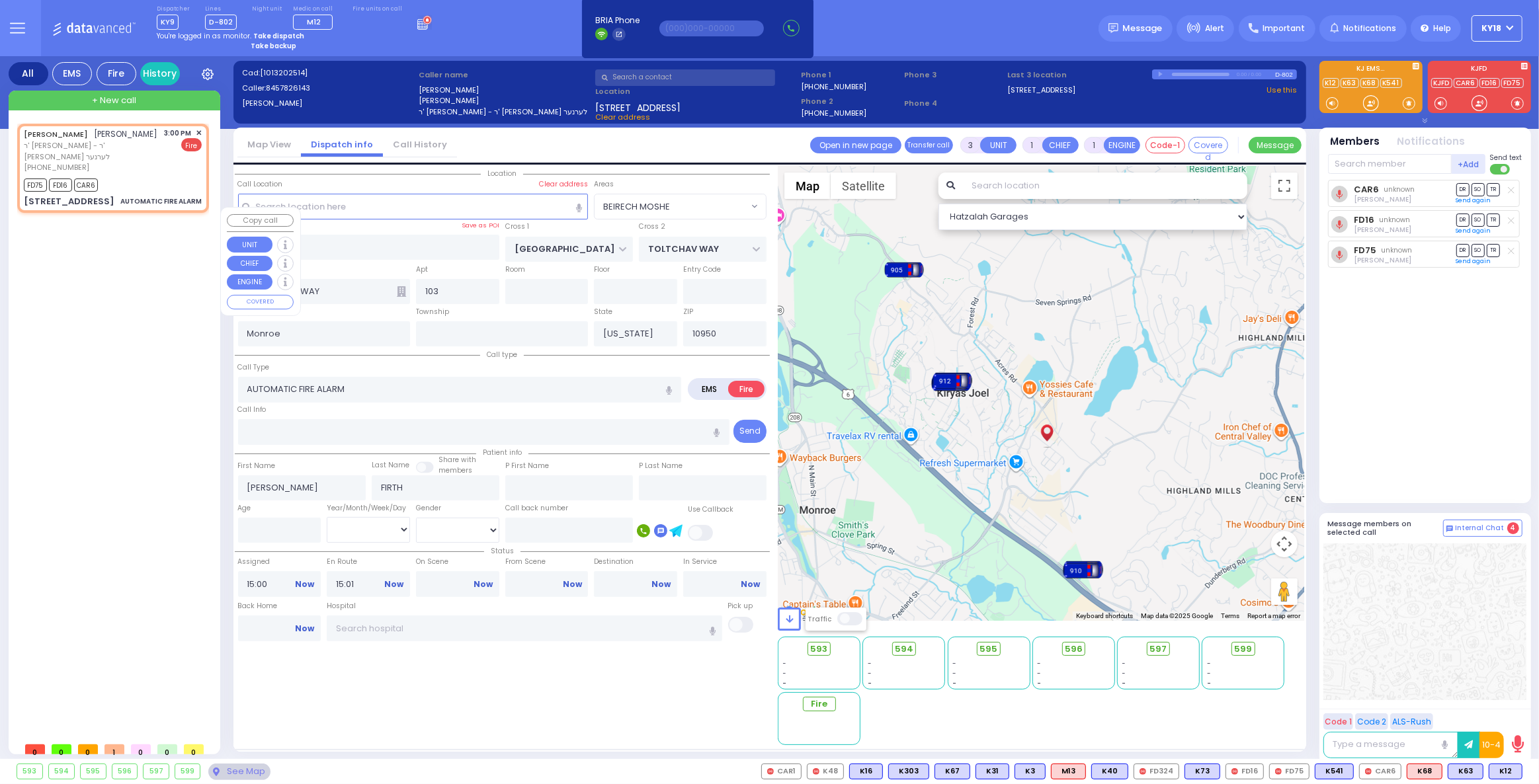
click at [849, 619] on span at bounding box center [851, 619] width 27 height 13
click at [176, 619] on input "checkbox" at bounding box center [176, 619] width 0 height 0
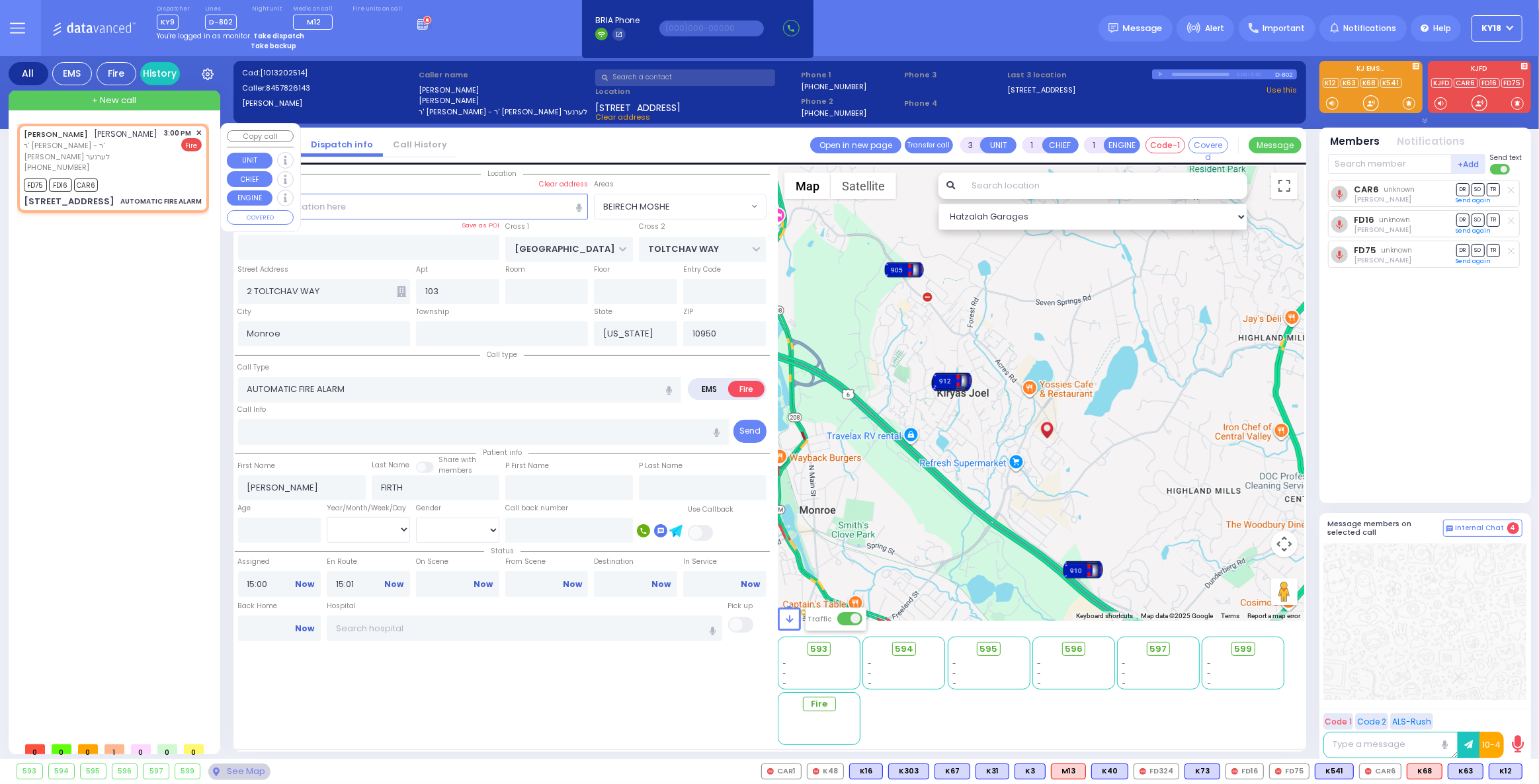
click at [145, 181] on div "FD75 FD16 CAR6" at bounding box center [112, 183] width 178 height 16
select select
radio input "true"
select select
select select "Hatzalah Garages"
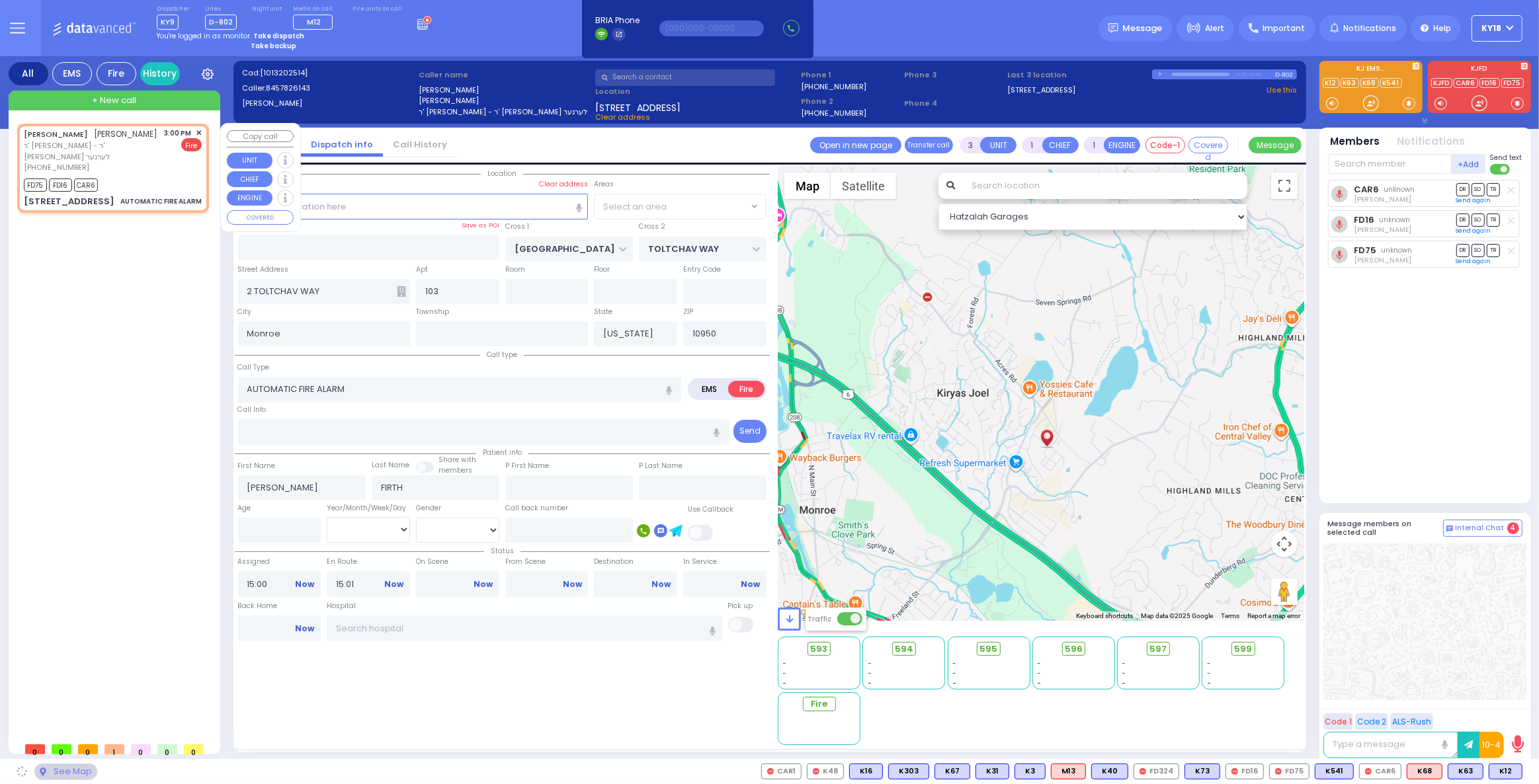
select select "BEIRECH MOSHE"
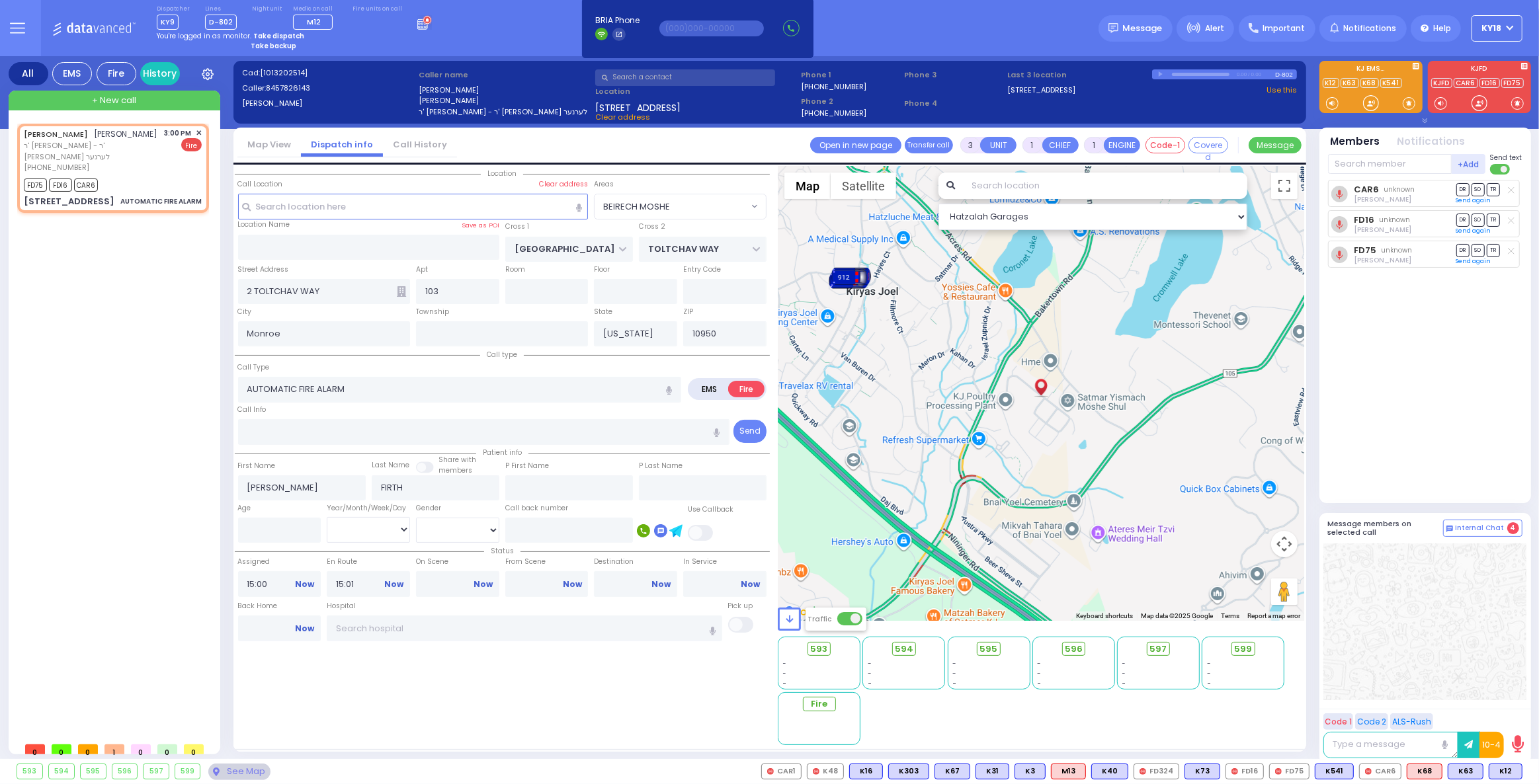
click at [238, 771] on div "See Map" at bounding box center [239, 771] width 62 height 16
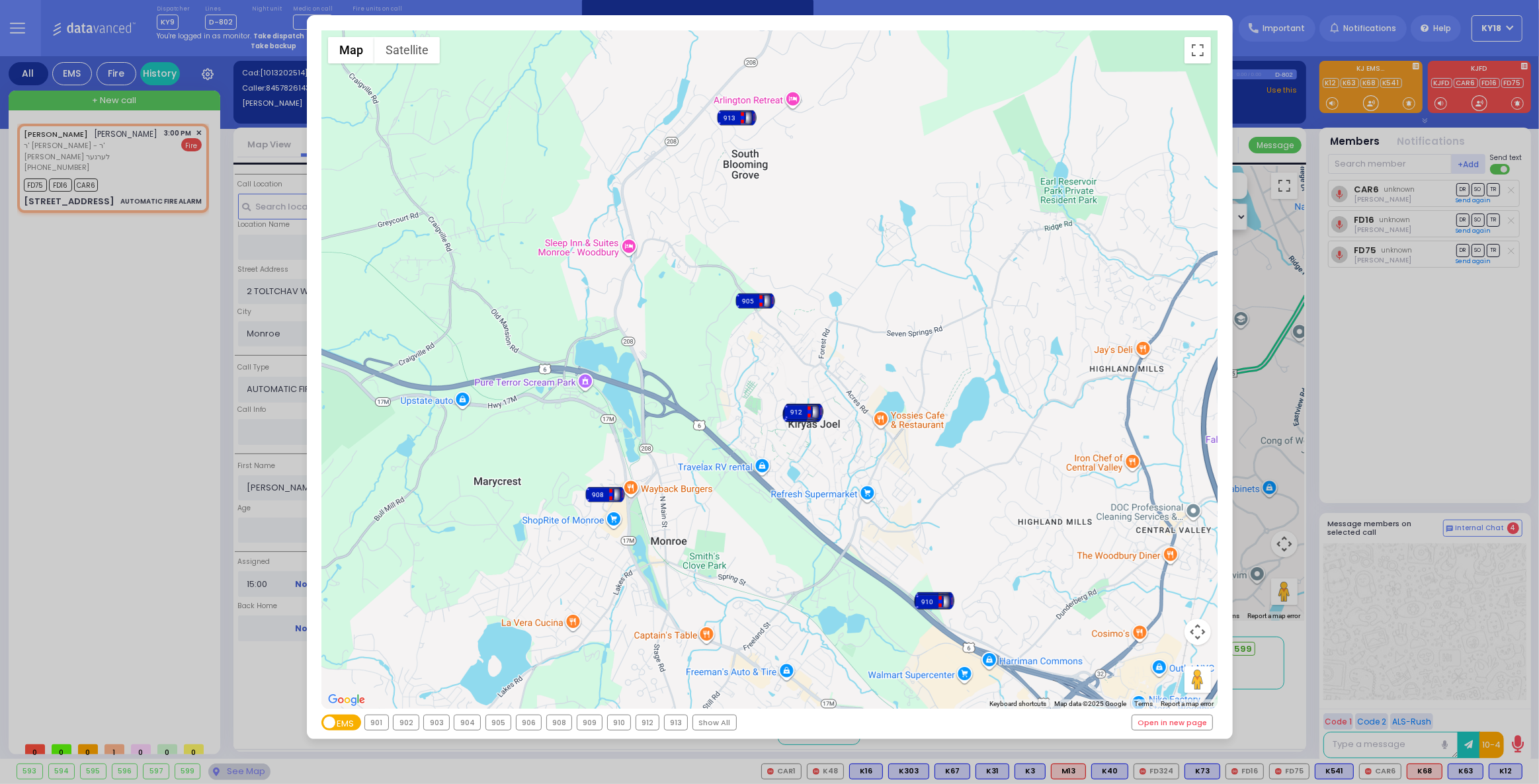
click at [1451, 379] on div "← Move left → Move right ↑ Move up ↓ Move down + Zoom in - Zoom out Home Jump l…" at bounding box center [769, 392] width 1539 height 784
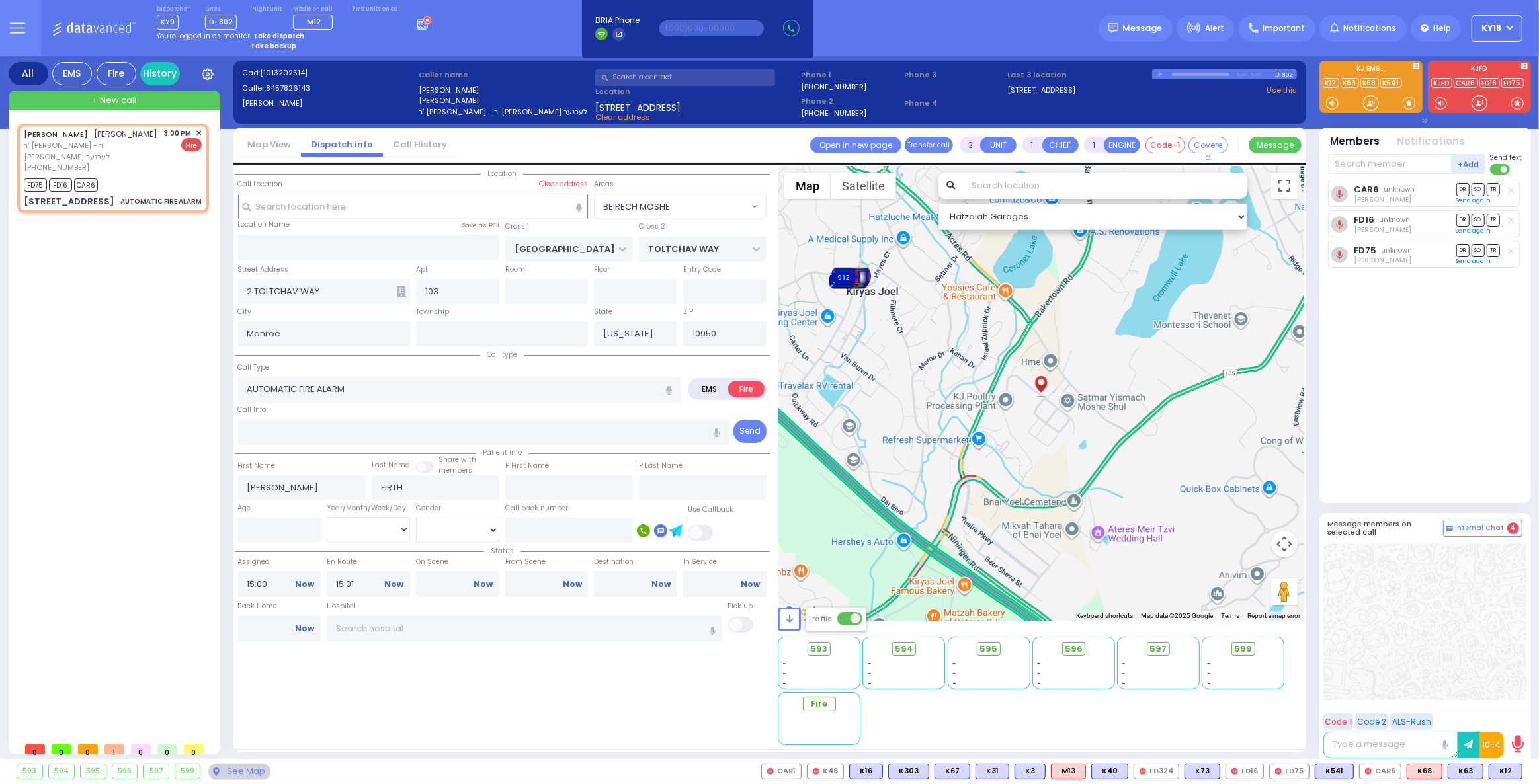
click at [862, 280] on div "912" at bounding box center [851, 277] width 40 height 20
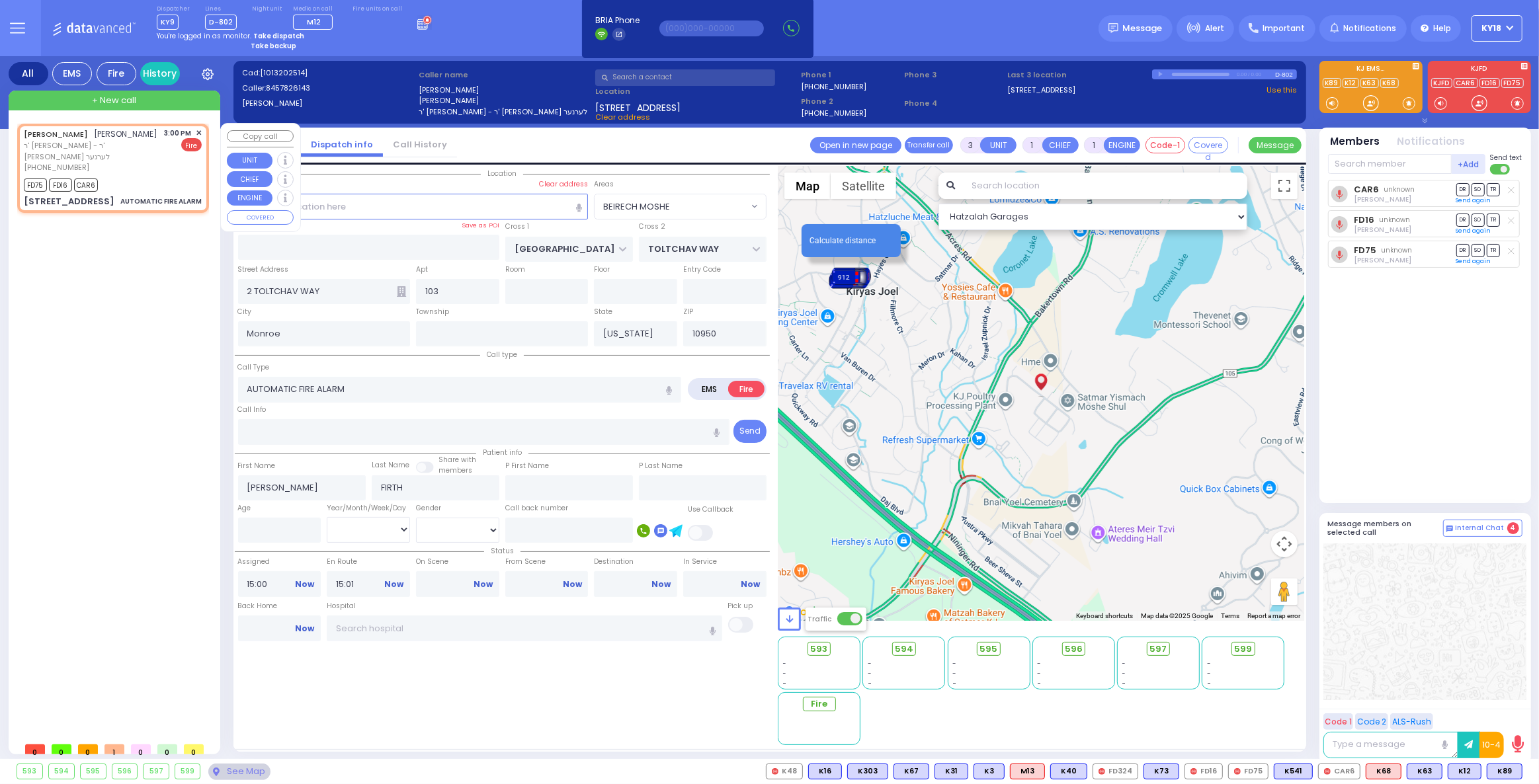
click at [131, 191] on div "FD75 FD16 CAR6" at bounding box center [112, 183] width 178 height 16
select select
radio input "true"
select select
select select "BEIRECH MOSHE"
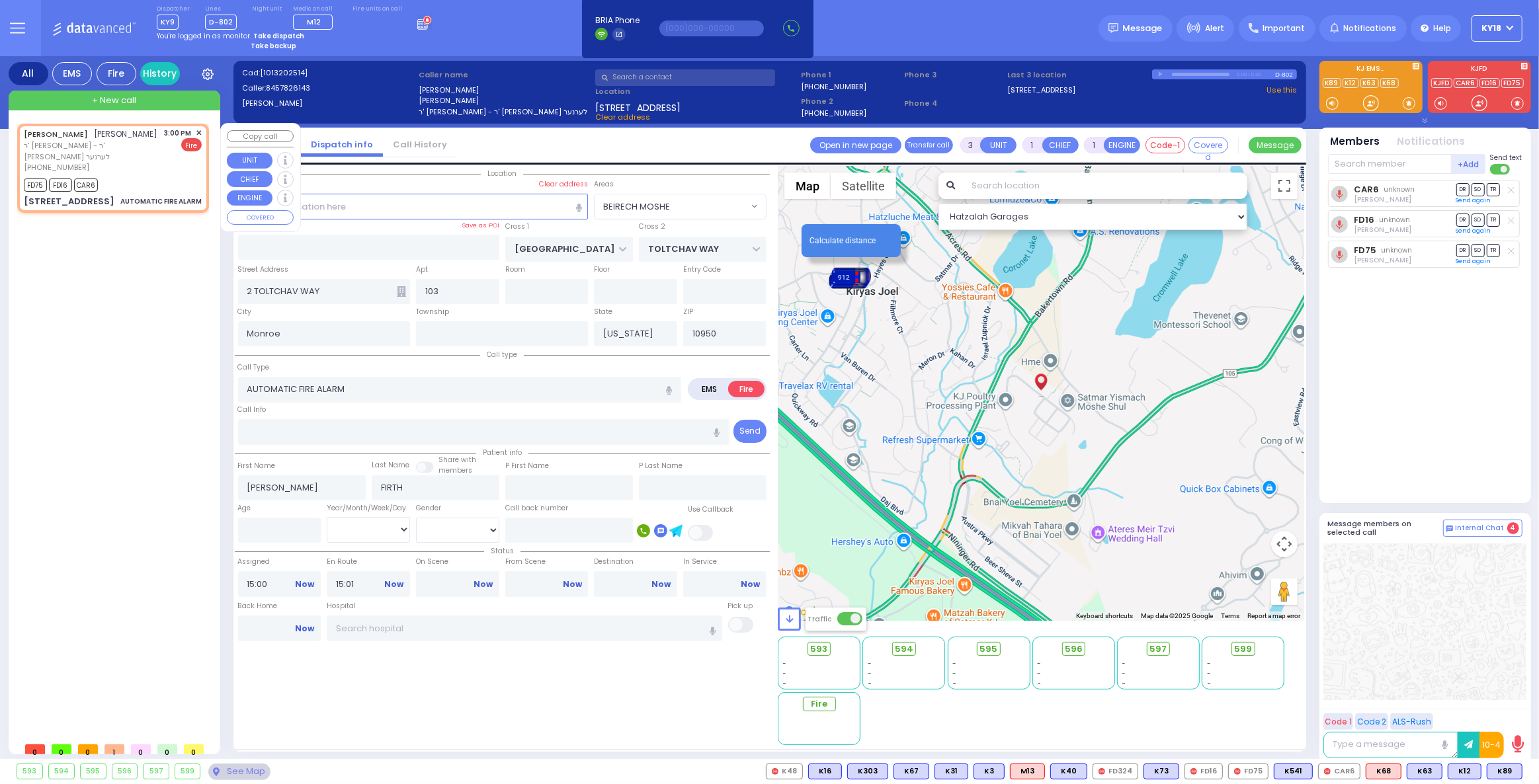
select select "Hatzalah Garages"
click at [856, 279] on div "912" at bounding box center [851, 277] width 40 height 20
click at [862, 239] on link "Calculate distance" at bounding box center [843, 241] width 66 height 9
click at [851, 279] on div "912" at bounding box center [851, 277] width 40 height 20
click at [142, 195] on div "[PERSON_NAME] [PERSON_NAME] [PERSON_NAME] - ר' [PERSON_NAME] [PHONE_NUMBER] 3:0…" at bounding box center [113, 168] width 187 height 85
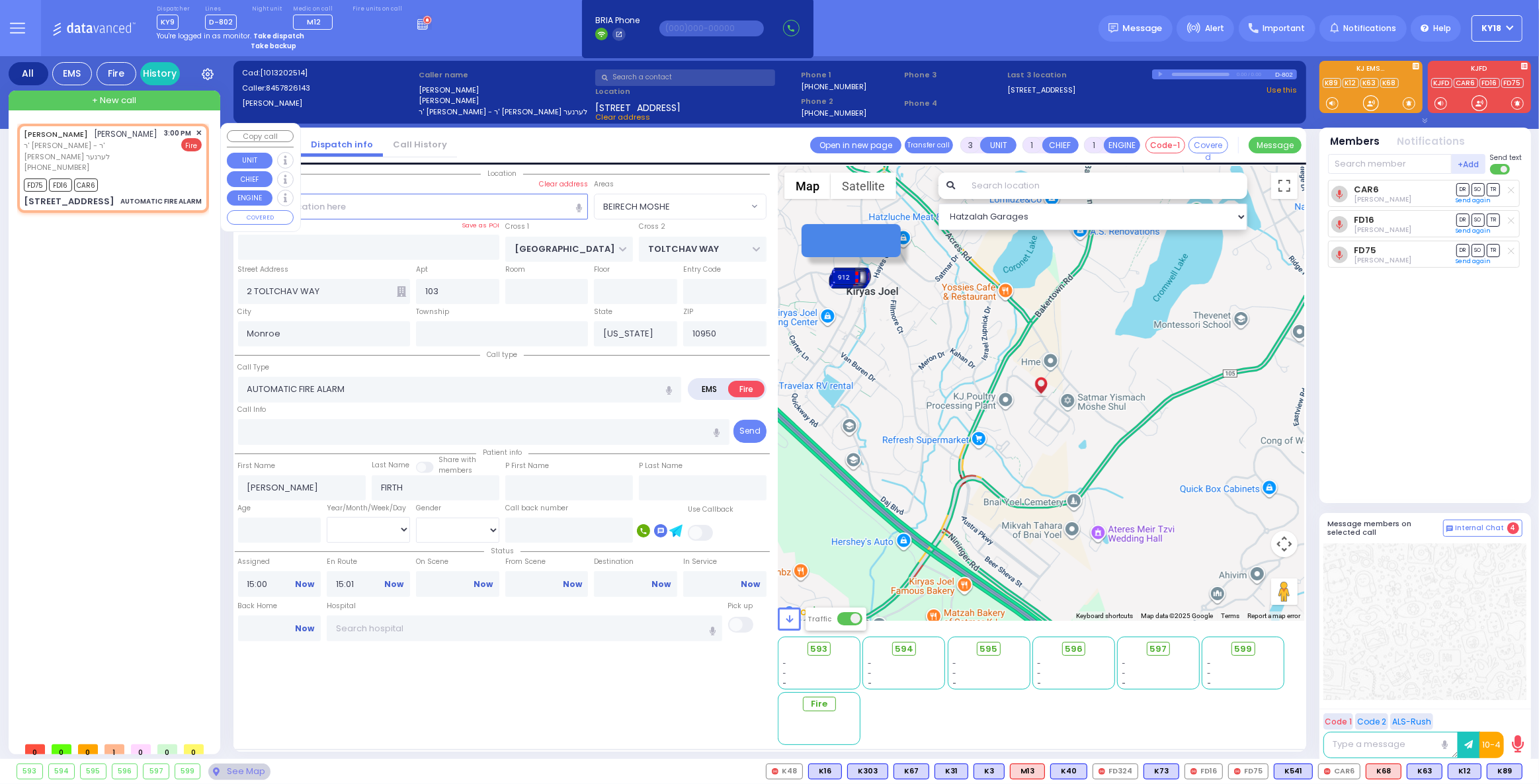
select select
radio input "true"
select select
select select "Hatzalah Garages"
select select "BEIRECH MOSHE"
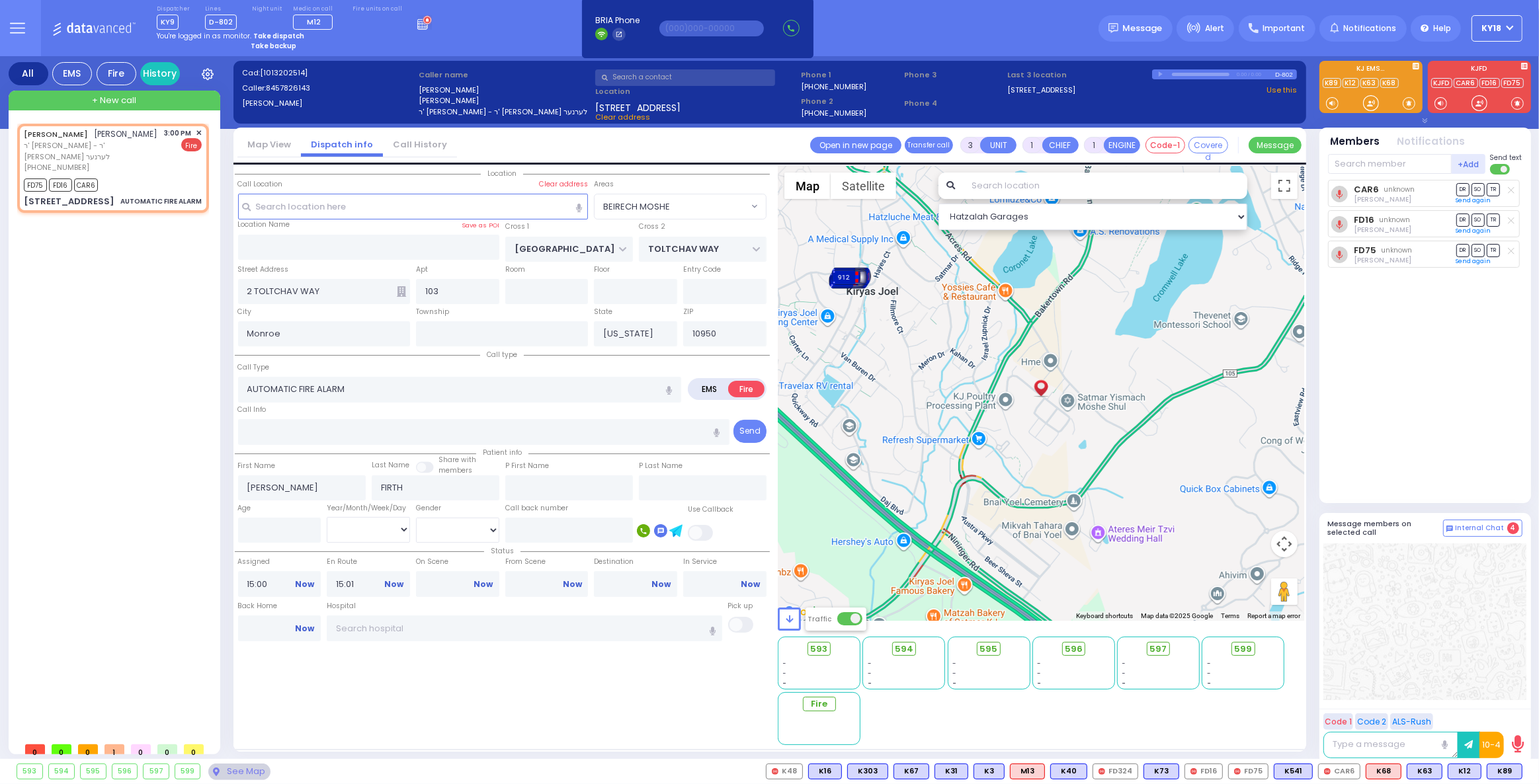
click at [851, 274] on div "912" at bounding box center [851, 277] width 40 height 20
click at [858, 240] on link "Calculate distance" at bounding box center [843, 241] width 66 height 9
click at [191, 190] on div "FD75 FD16 CAR6" at bounding box center [112, 183] width 178 height 16
select select
radio input "true"
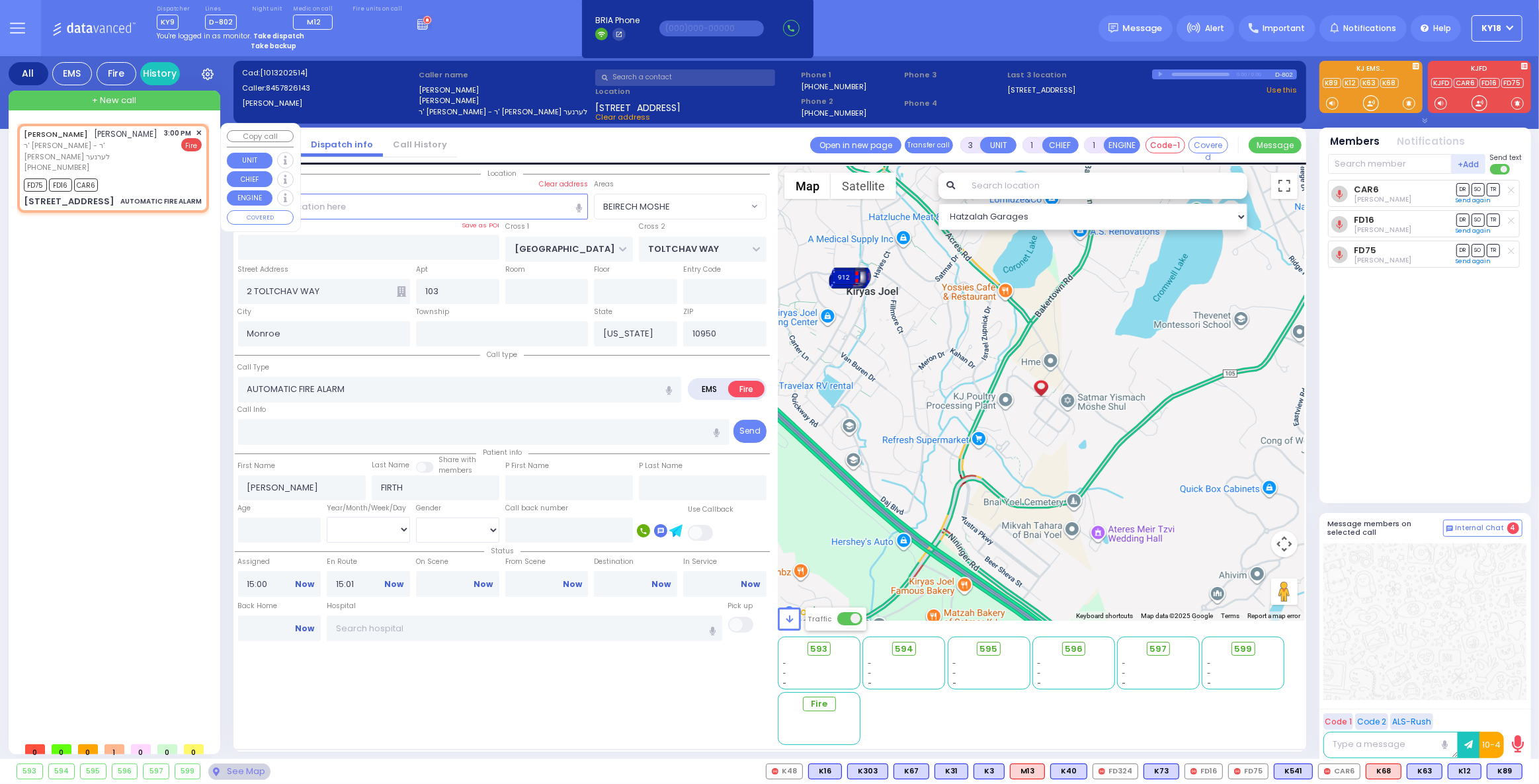
select select
select select "Hatzalah Garages"
select select "BEIRECH MOSHE"
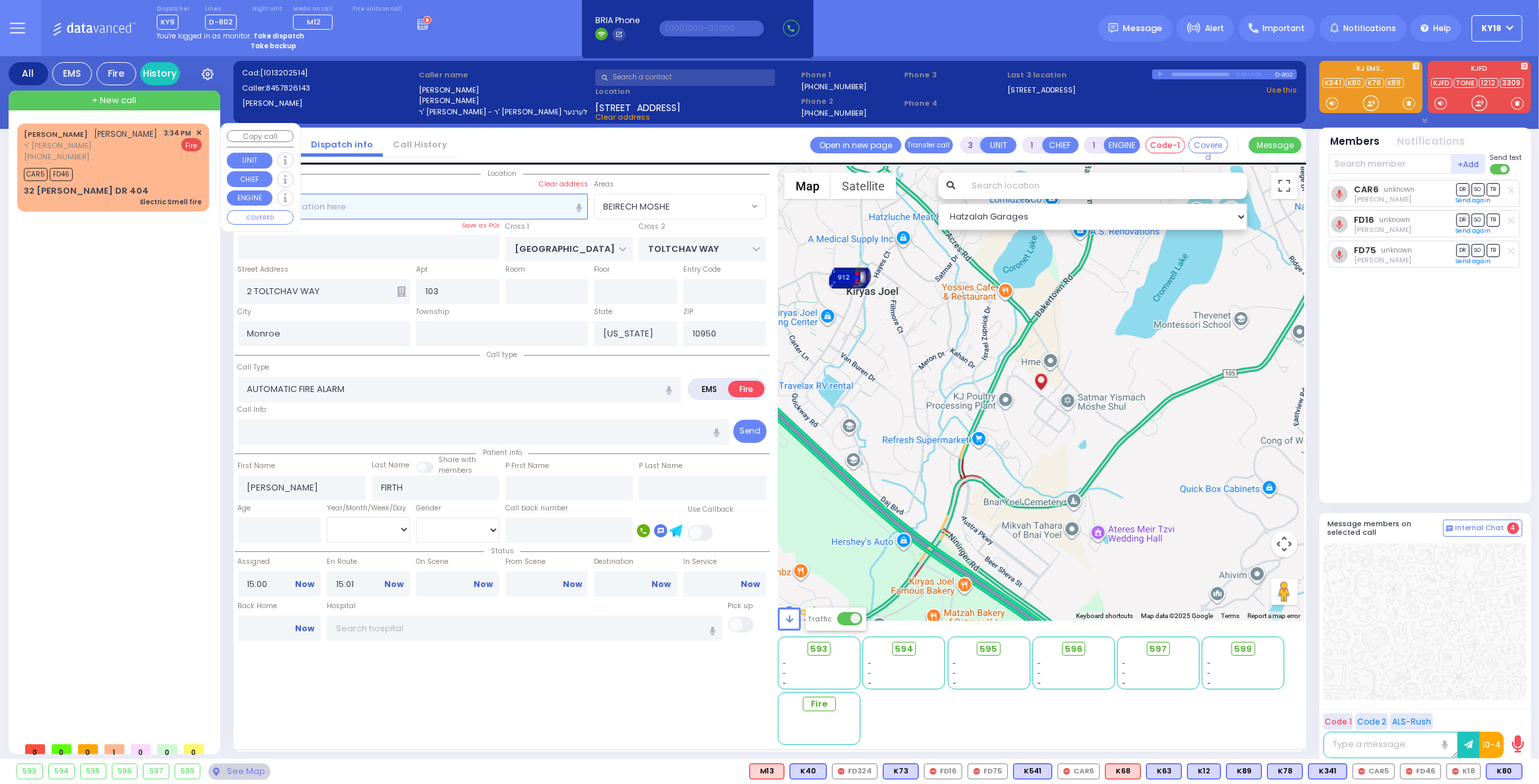
select select
radio input "true"
select select
select select "Hatzalah Garages"
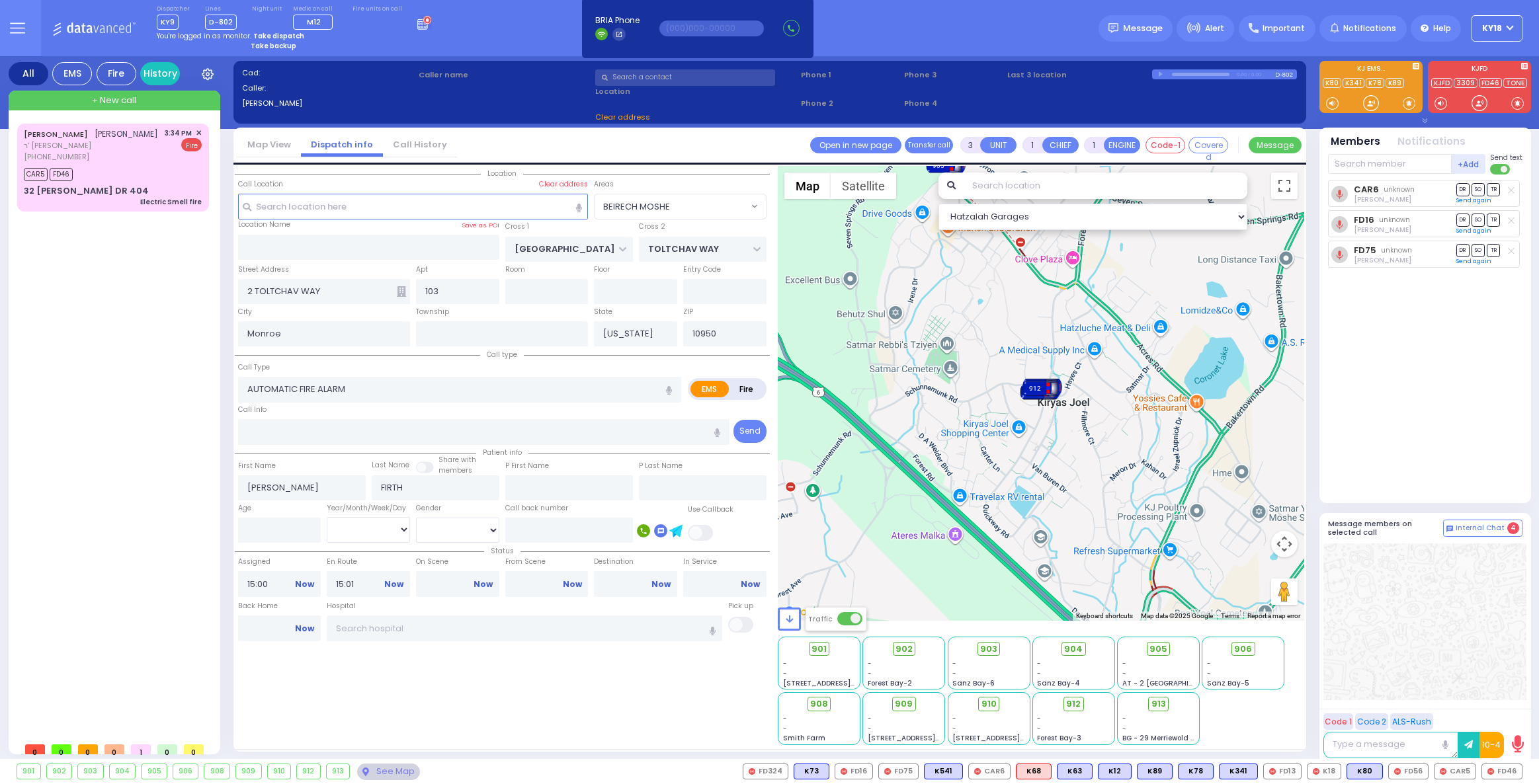
select select
click at [103, 156] on div "[PHONE_NUMBER]" at bounding box center [90, 157] width 134 height 11
type input "2"
select select
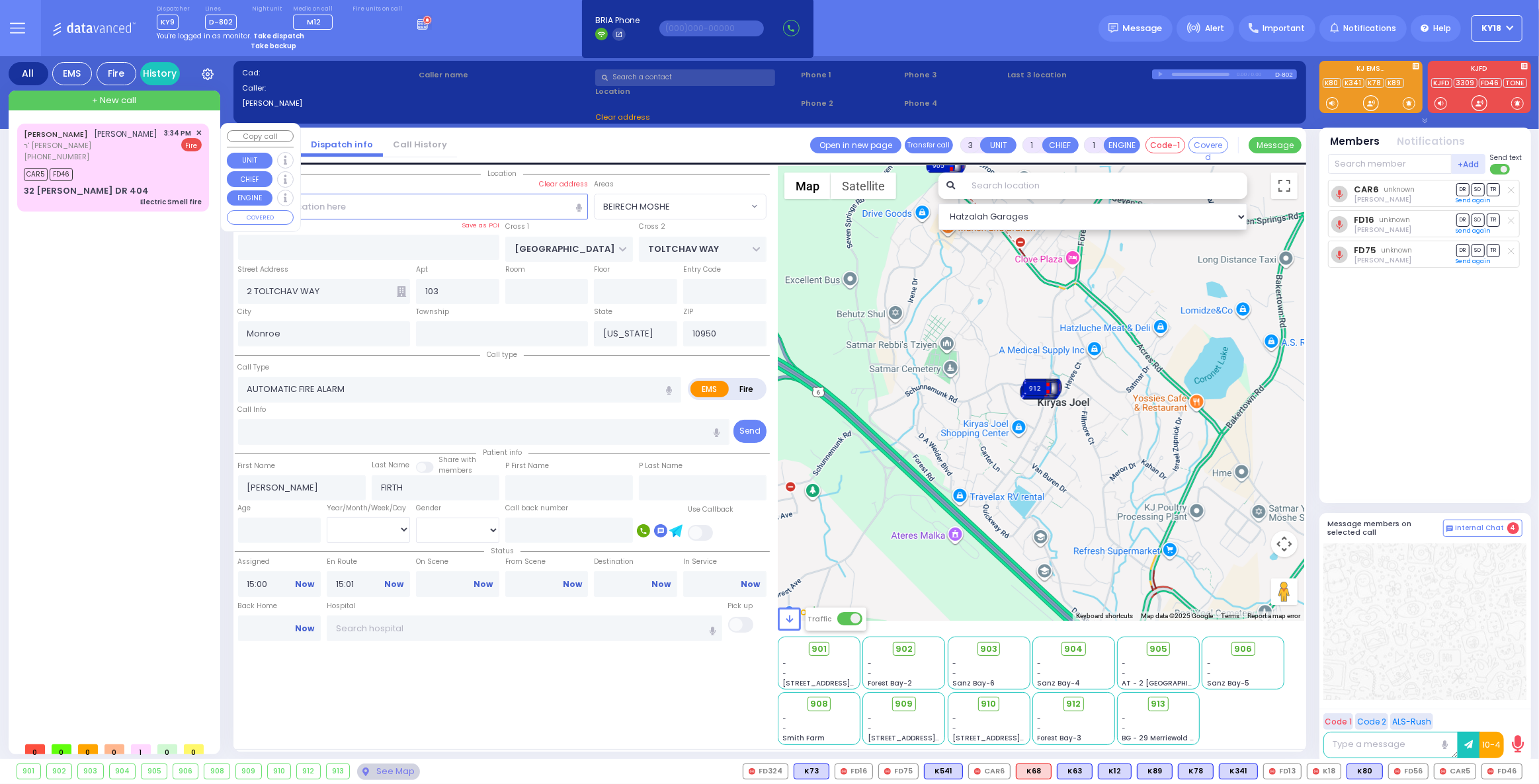
type input "Electric Smell fire"
radio input "false"
radio input "true"
type input "YIDA"
type input "WEISS"
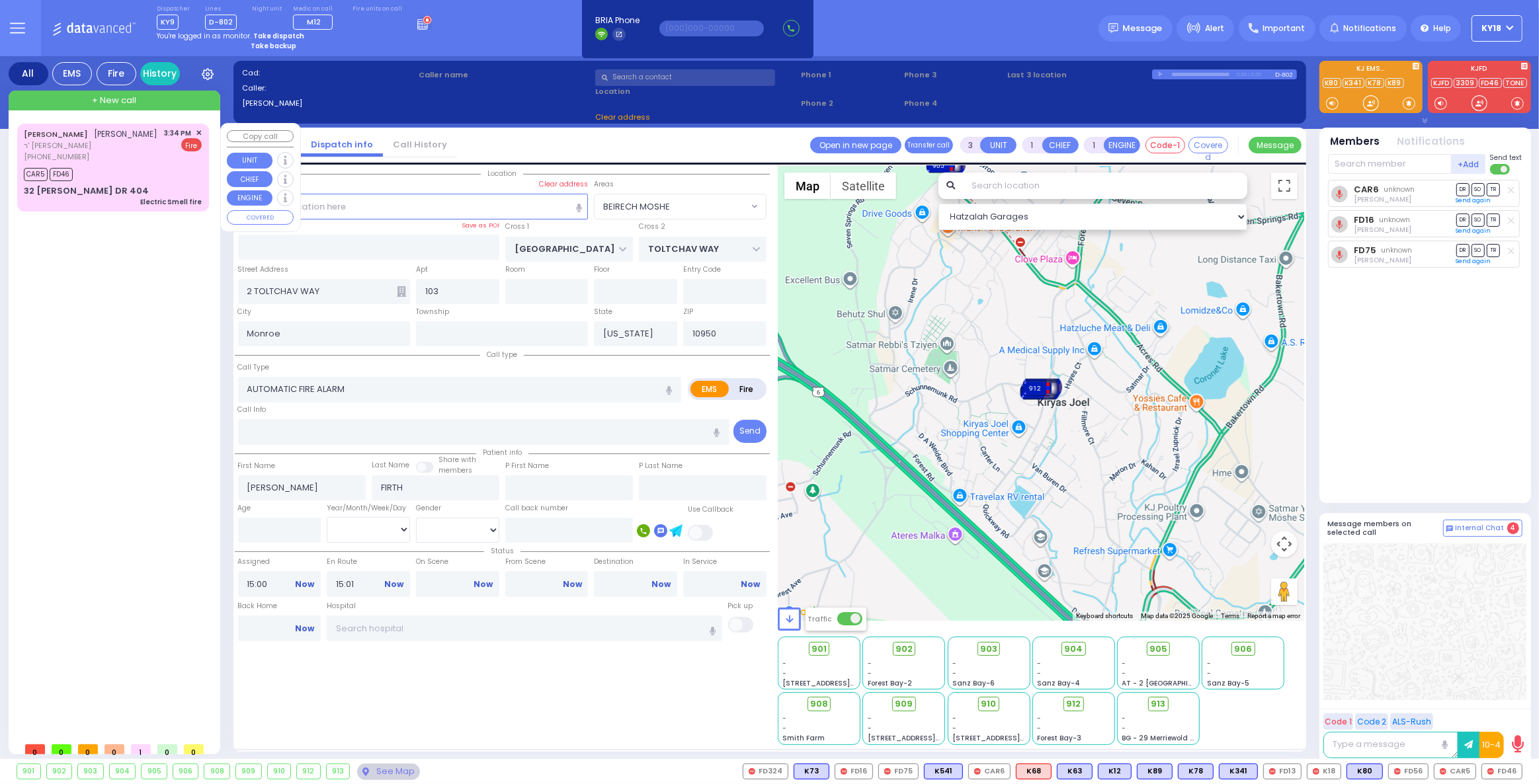
select select
type input "15:34"
type input "15:35"
type input "15:36"
select select "Hatzalah Garages"
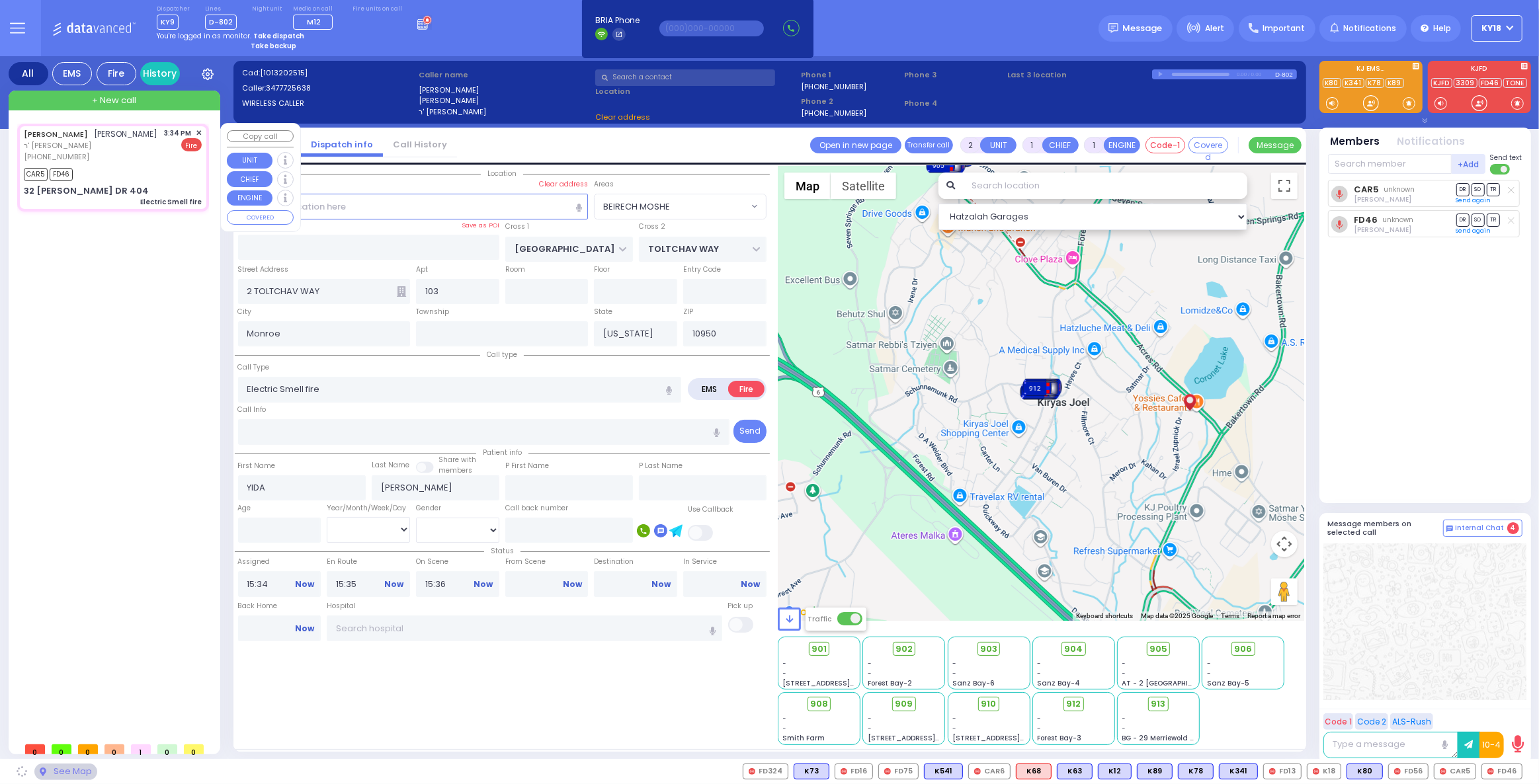
type input "GETZIL BERGER BLVD"
type input "ACRES RD"
type input "32 ISRAEL ZUPNICK DR"
type input "404"
type input "Kiryas Joel"
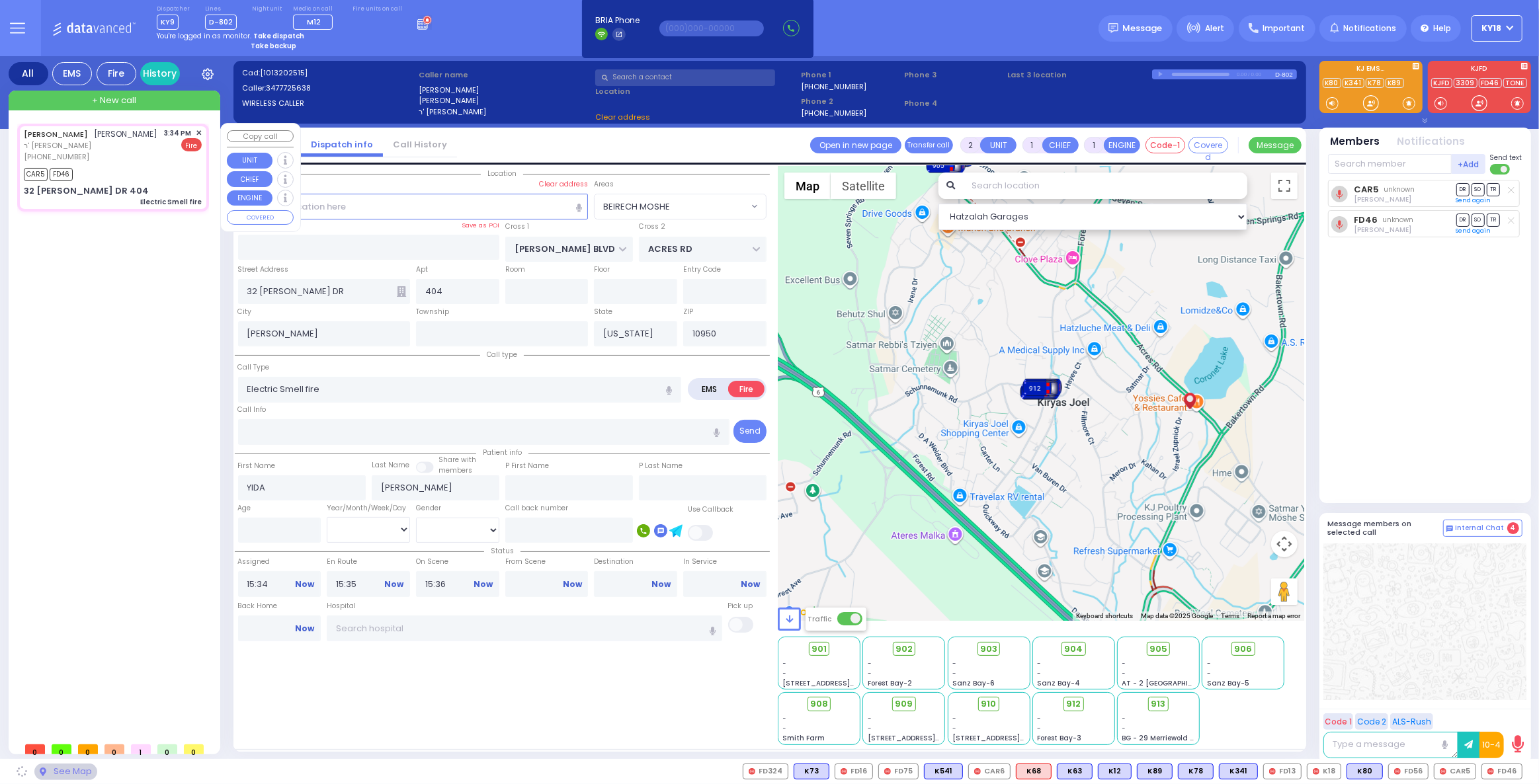
select select "SECTION 4"
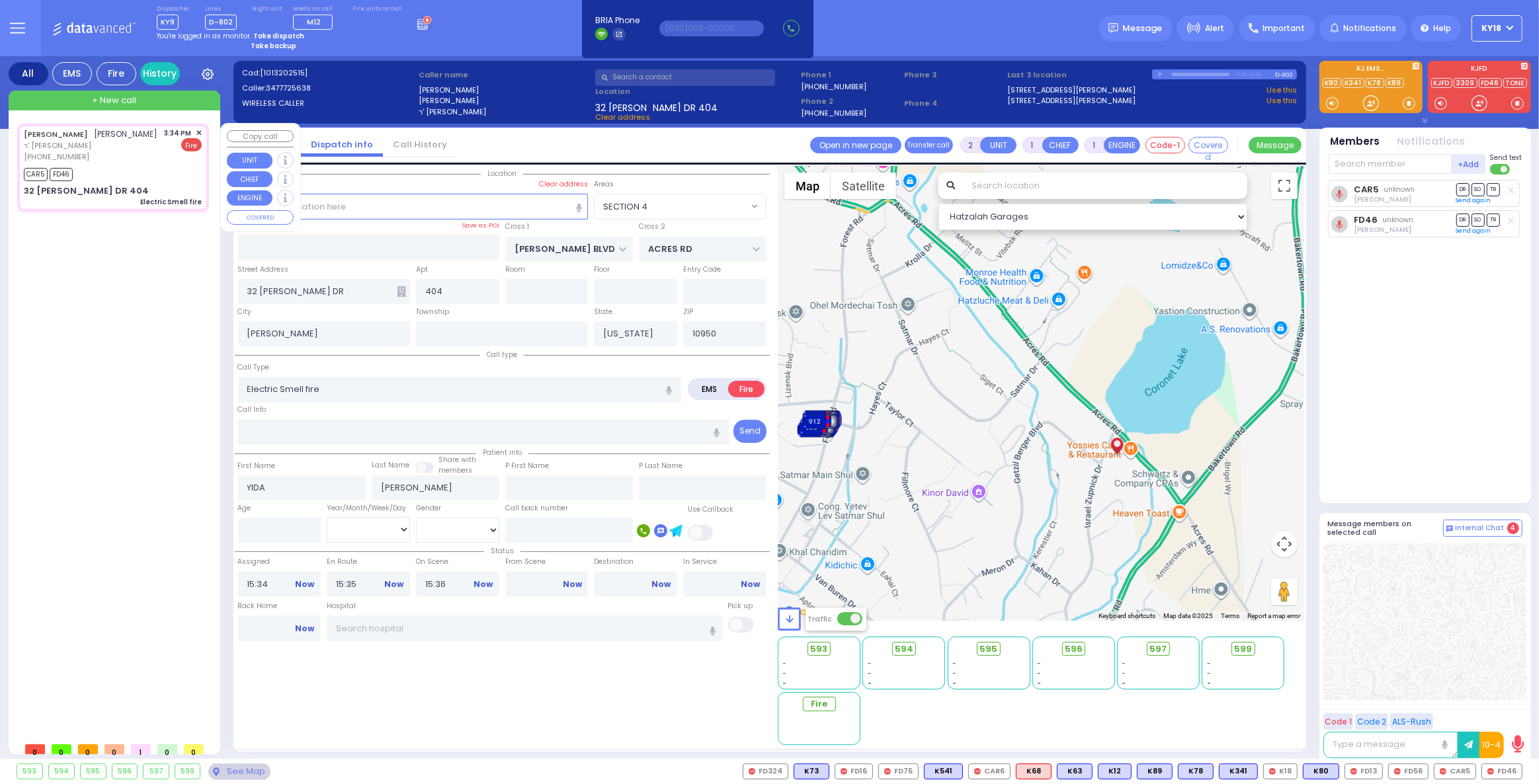
click at [162, 167] on div "CAR5 FD46" at bounding box center [112, 172] width 178 height 16
select select
radio input "true"
select select
select select "Hatzalah Garages"
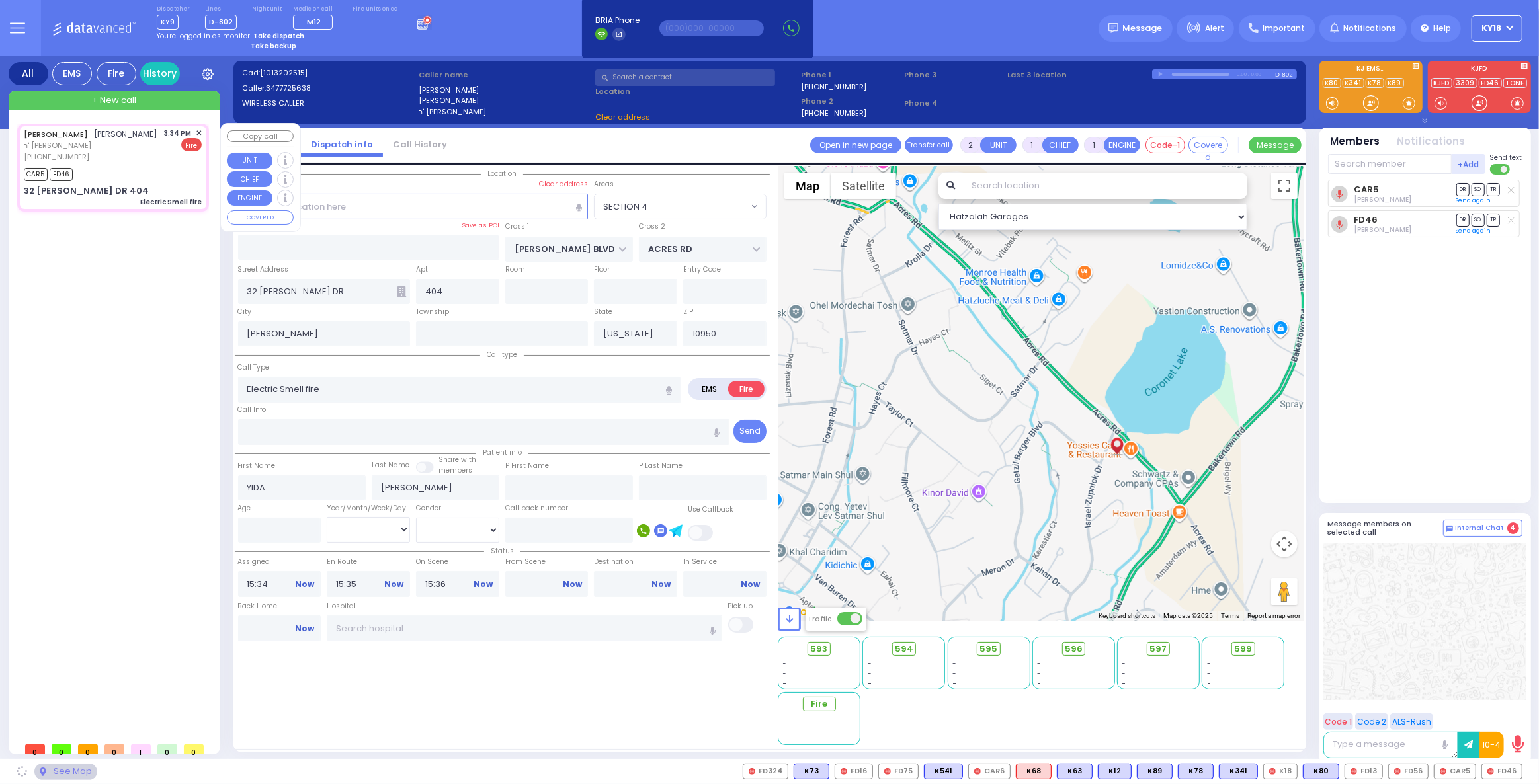
click at [162, 167] on div "CAR5 FD46" at bounding box center [112, 172] width 178 height 16
select select "SECTION 4"
select select
radio input "true"
select select
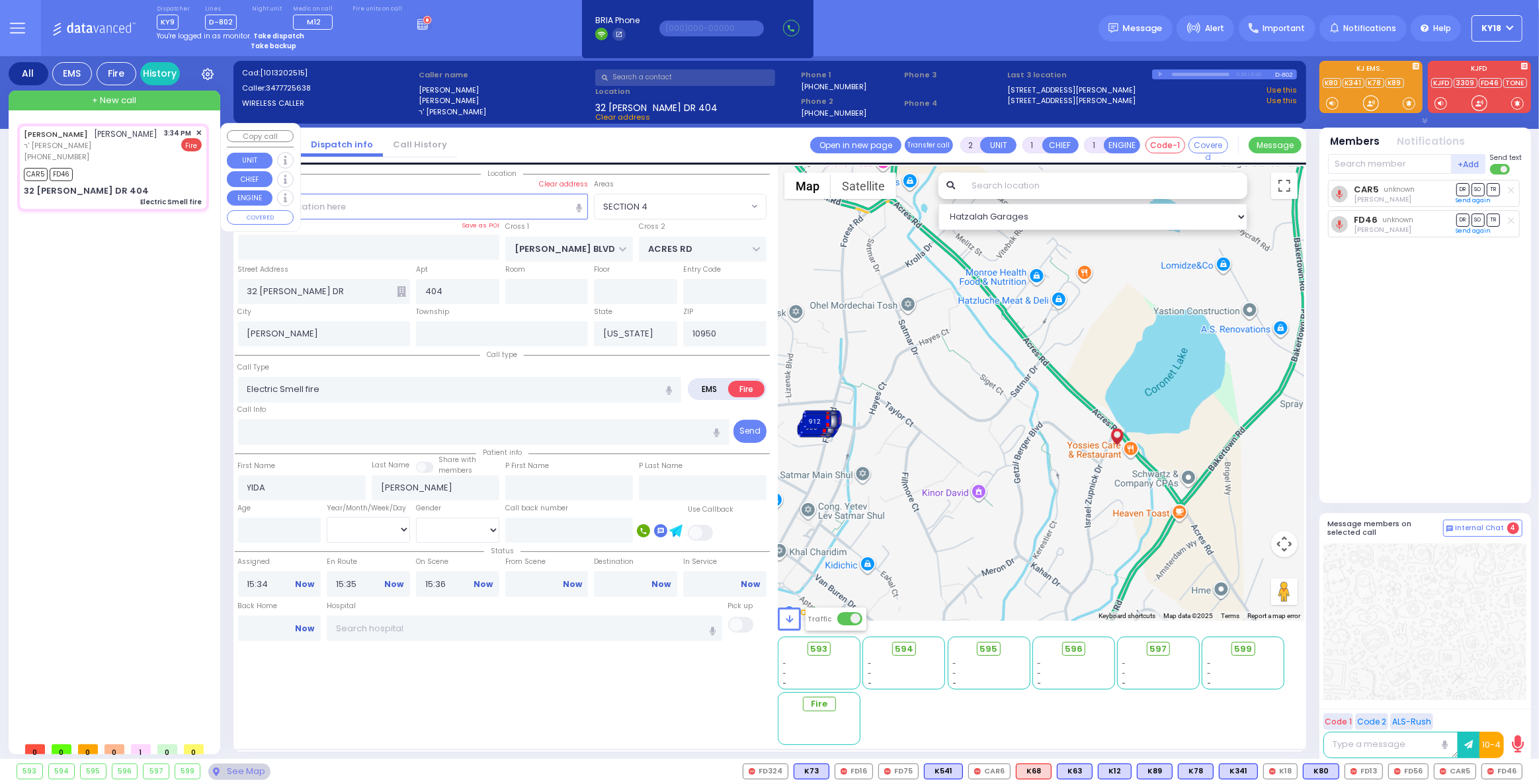
select select "SECTION 4"
select select "Hatzalah Garages"
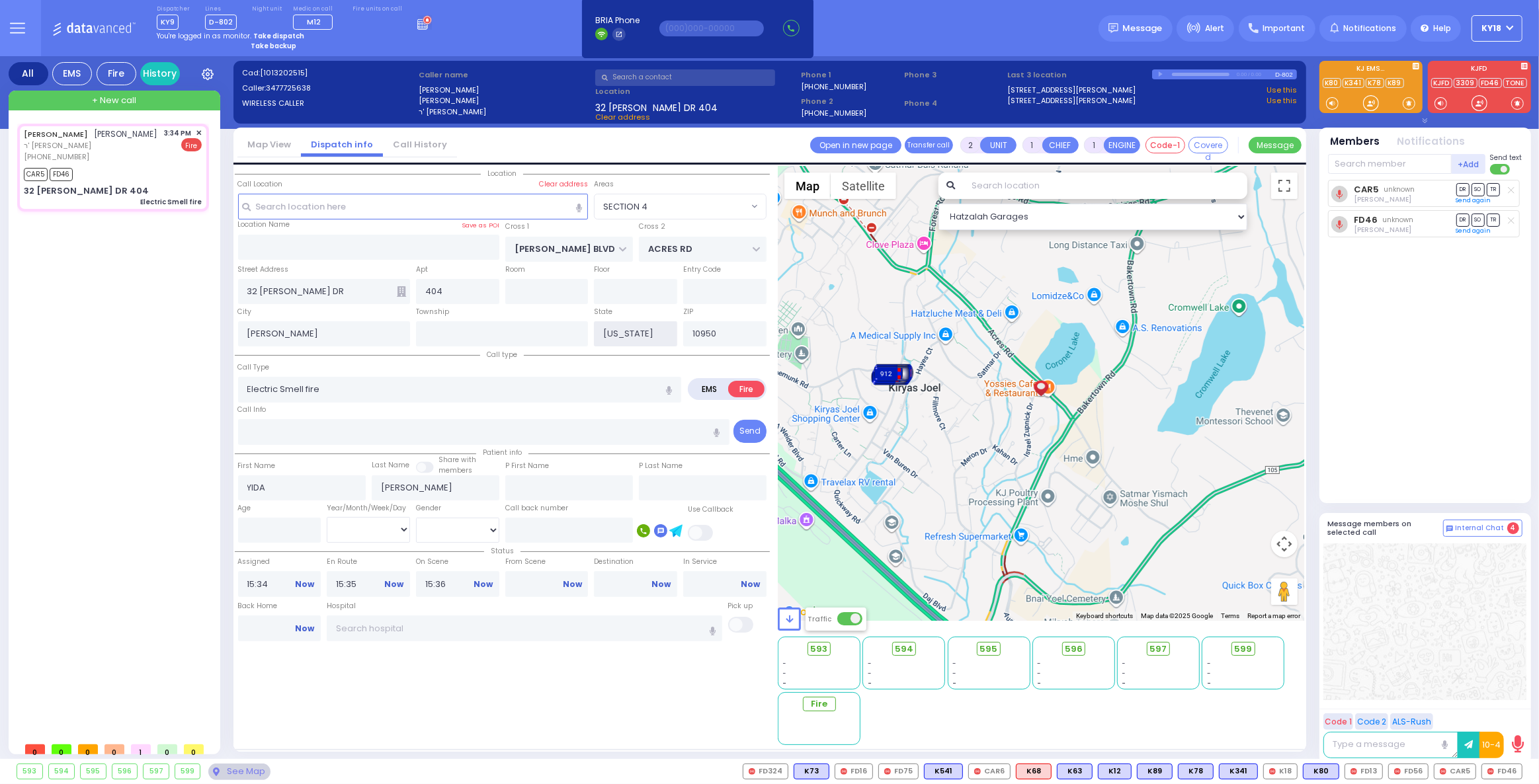
drag, startPoint x: 636, startPoint y: 336, endPoint x: 60, endPoint y: 427, distance: 583.1
drag, startPoint x: 60, startPoint y: 427, endPoint x: 120, endPoint y: 349, distance: 98.4
click at [120, 349] on div "YIDA WEISS יודא ווייס ר' עקיבא יוסף - ר' יואל יוסף פירטה (347) 772-5638 3:34 PM…" at bounding box center [115, 430] width 197 height 612
drag, startPoint x: 120, startPoint y: 349, endPoint x: 159, endPoint y: 328, distance: 44.3
click at [159, 328] on div "YIDA WEISS יודא ווייס ר' עקיבא יוסף - ר' יואל יוסף פירטה (347) 772-5638 3:34 PM…" at bounding box center [115, 430] width 197 height 612
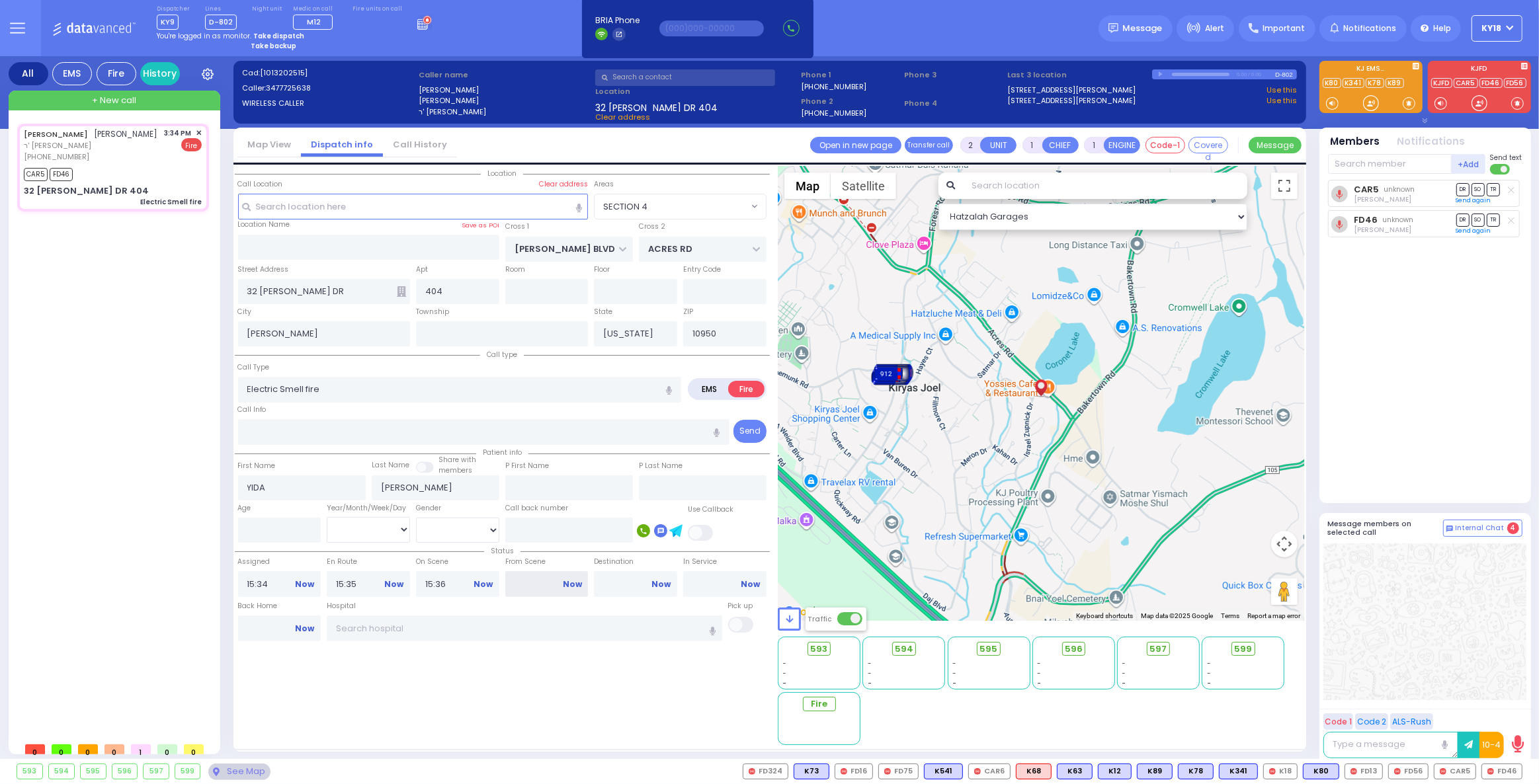
click at [534, 587] on input "From Scene" at bounding box center [546, 584] width 83 height 25
click at [607, 577] on input "Destination" at bounding box center [636, 584] width 83 height 25
click at [760, 249] on button "button" at bounding box center [757, 249] width 26 height 25
click at [758, 249] on icon "button" at bounding box center [757, 249] width 7 height 9
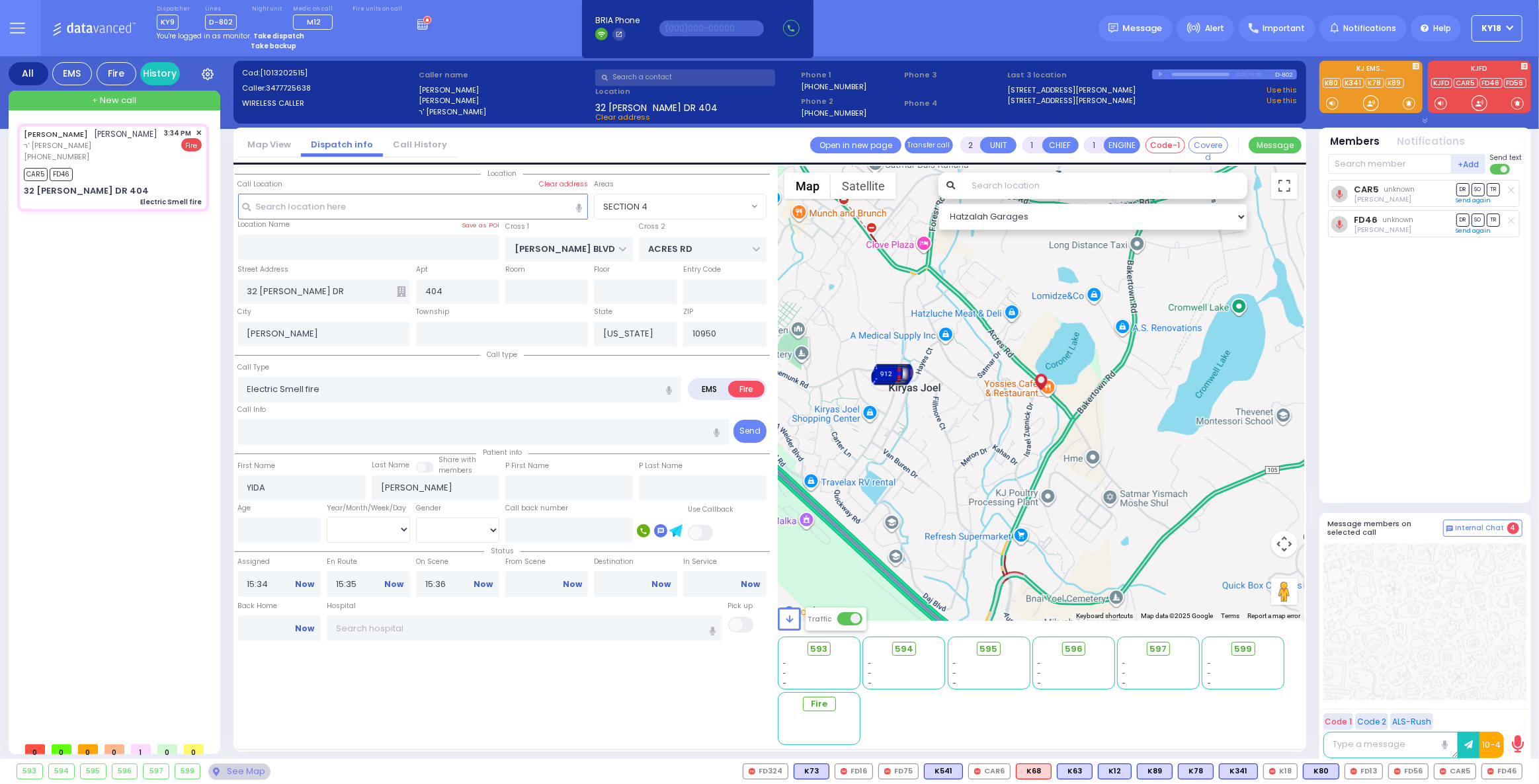
click at [750, 247] on button "button" at bounding box center [757, 249] width 26 height 25
click at [623, 251] on icon "button" at bounding box center [622, 249] width 7 height 9
click at [623, 252] on icon "button" at bounding box center [622, 249] width 7 height 9
click at [755, 207] on span at bounding box center [754, 207] width 5 height 13
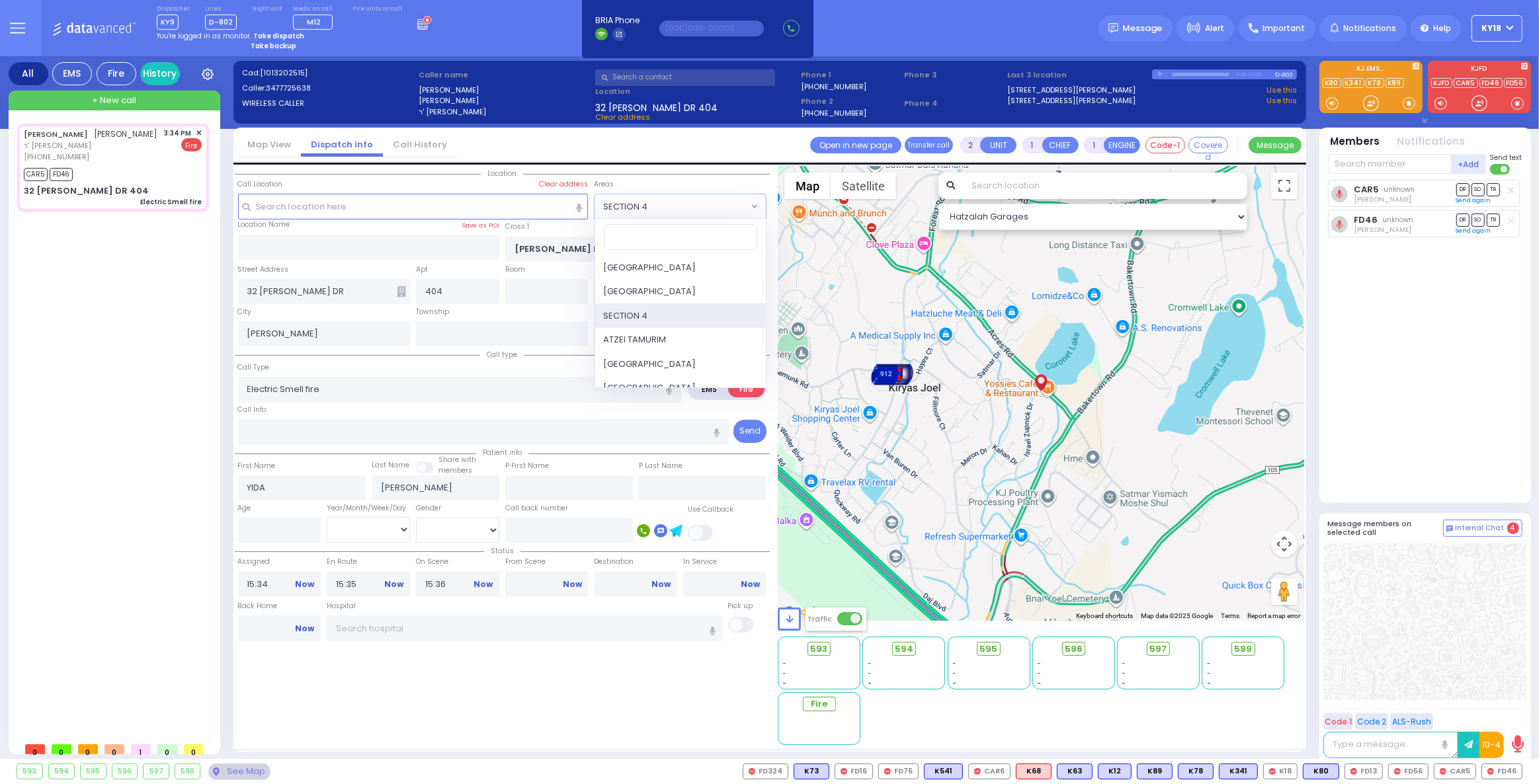
click at [755, 206] on span at bounding box center [754, 207] width 5 height 13
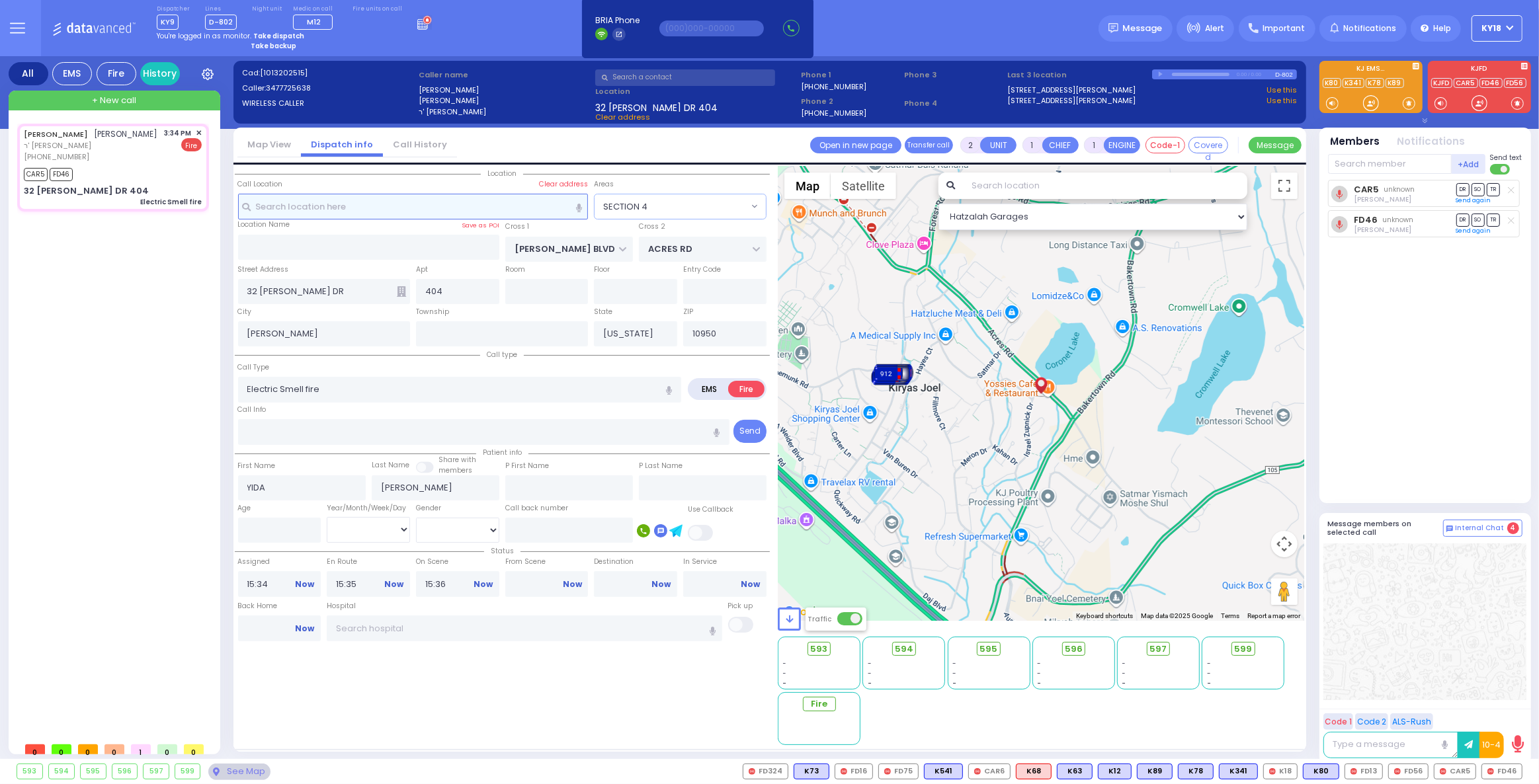
click at [405, 201] on input "text" at bounding box center [413, 206] width 350 height 25
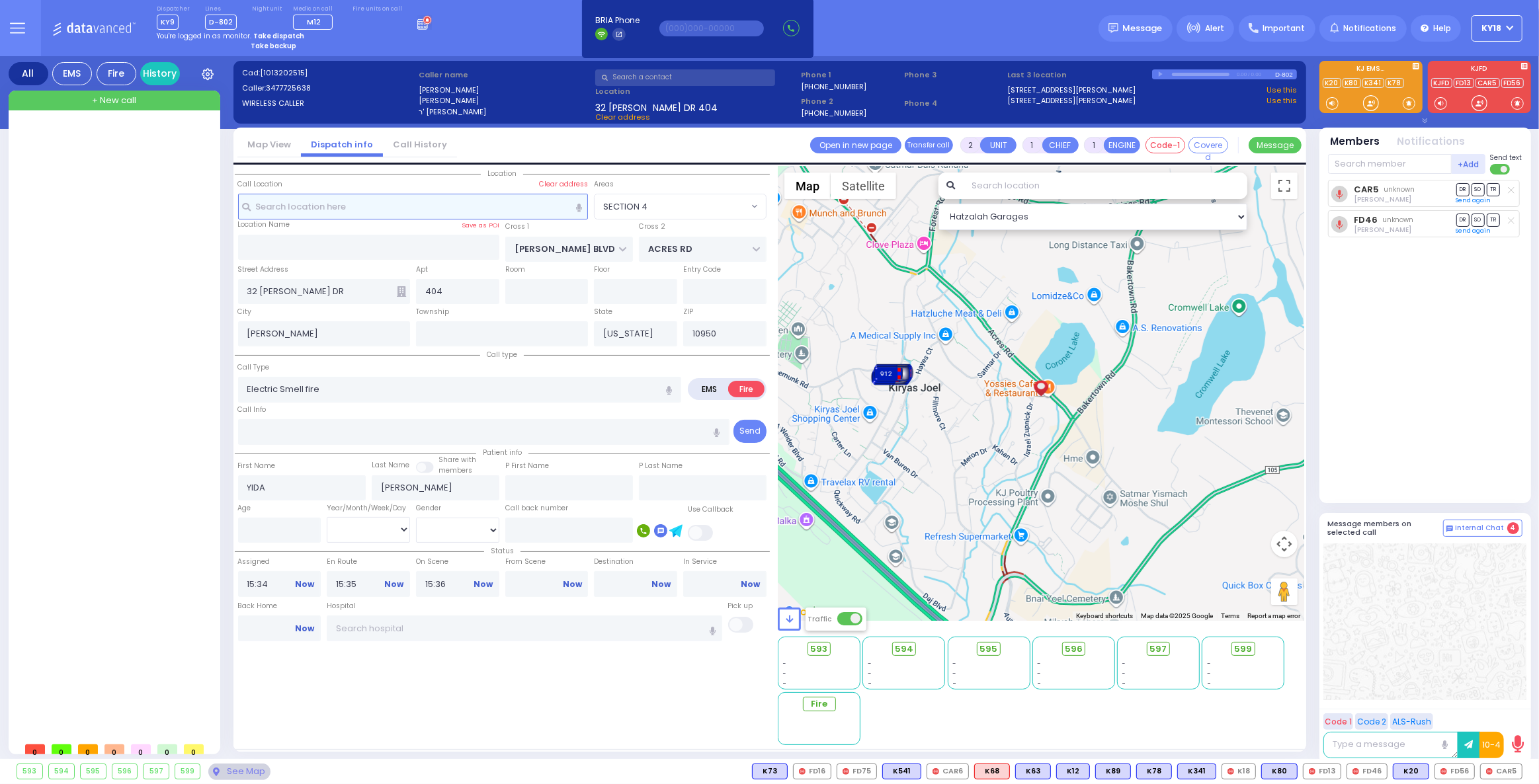
select select
radio input "true"
select select
select select "Hatzalah Garages"
